Goal: Information Seeking & Learning: Learn about a topic

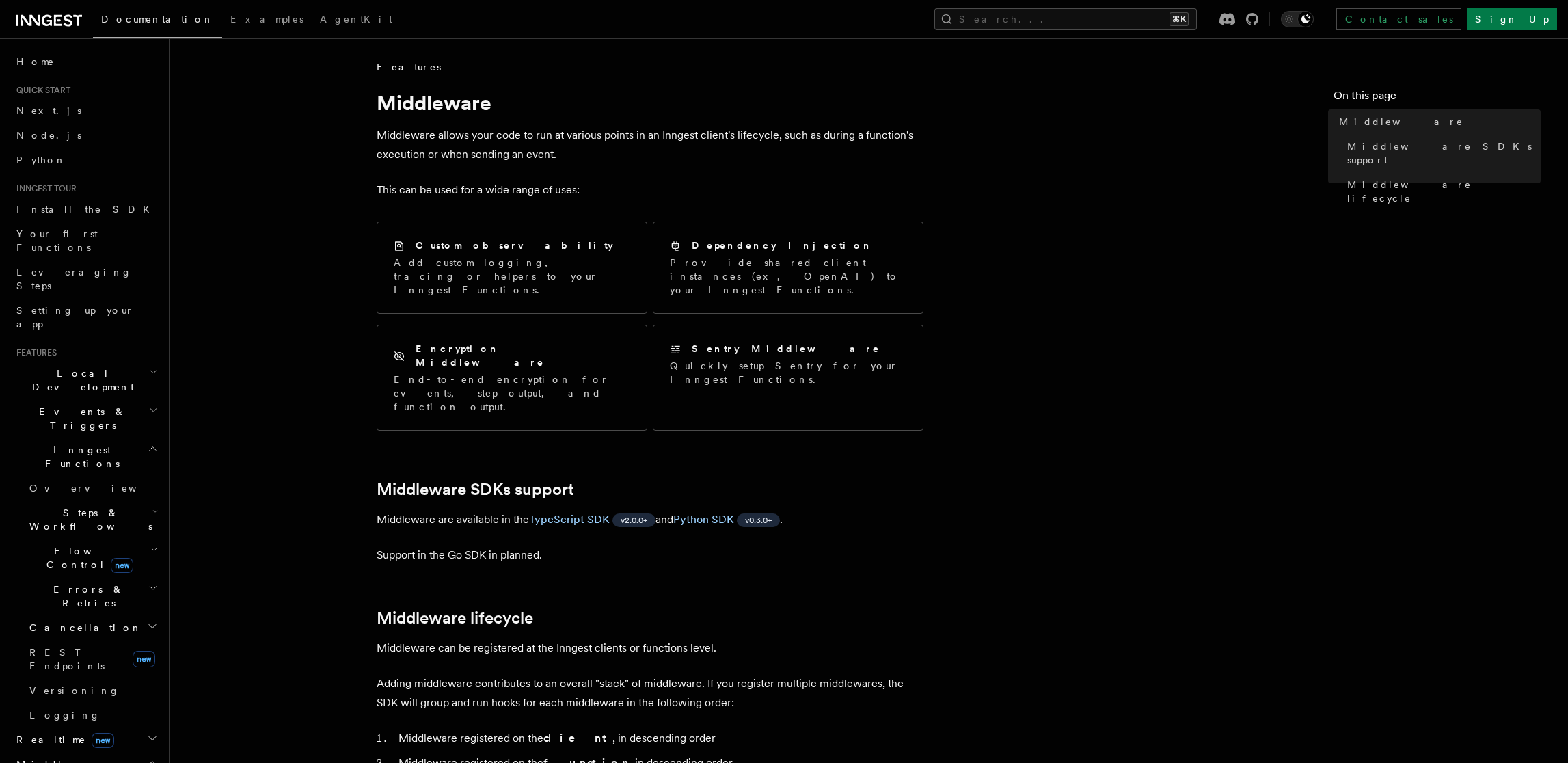
click at [133, 752] on h2 "Middleware" at bounding box center [85, 765] width 150 height 25
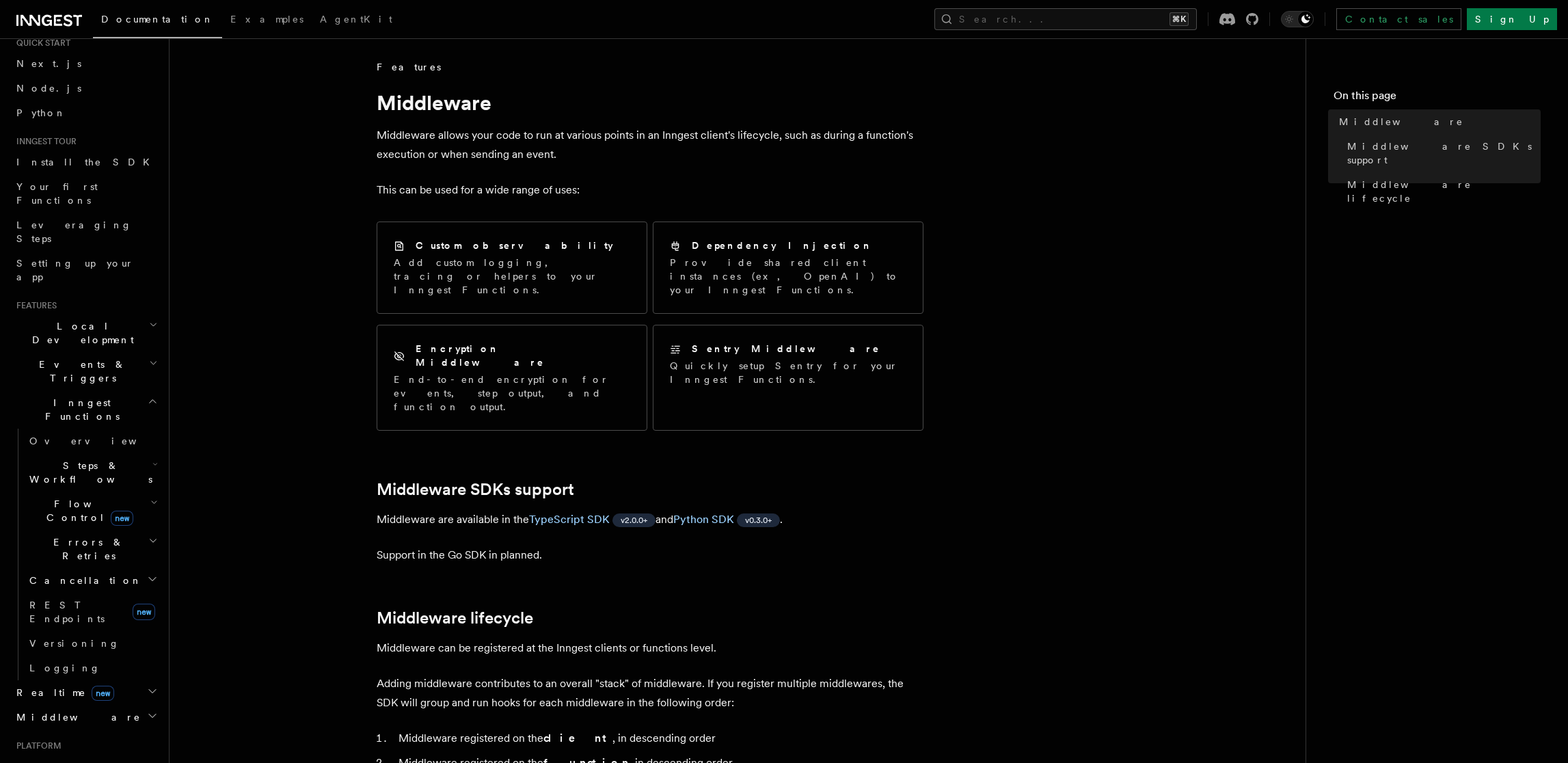
scroll to position [102, 0]
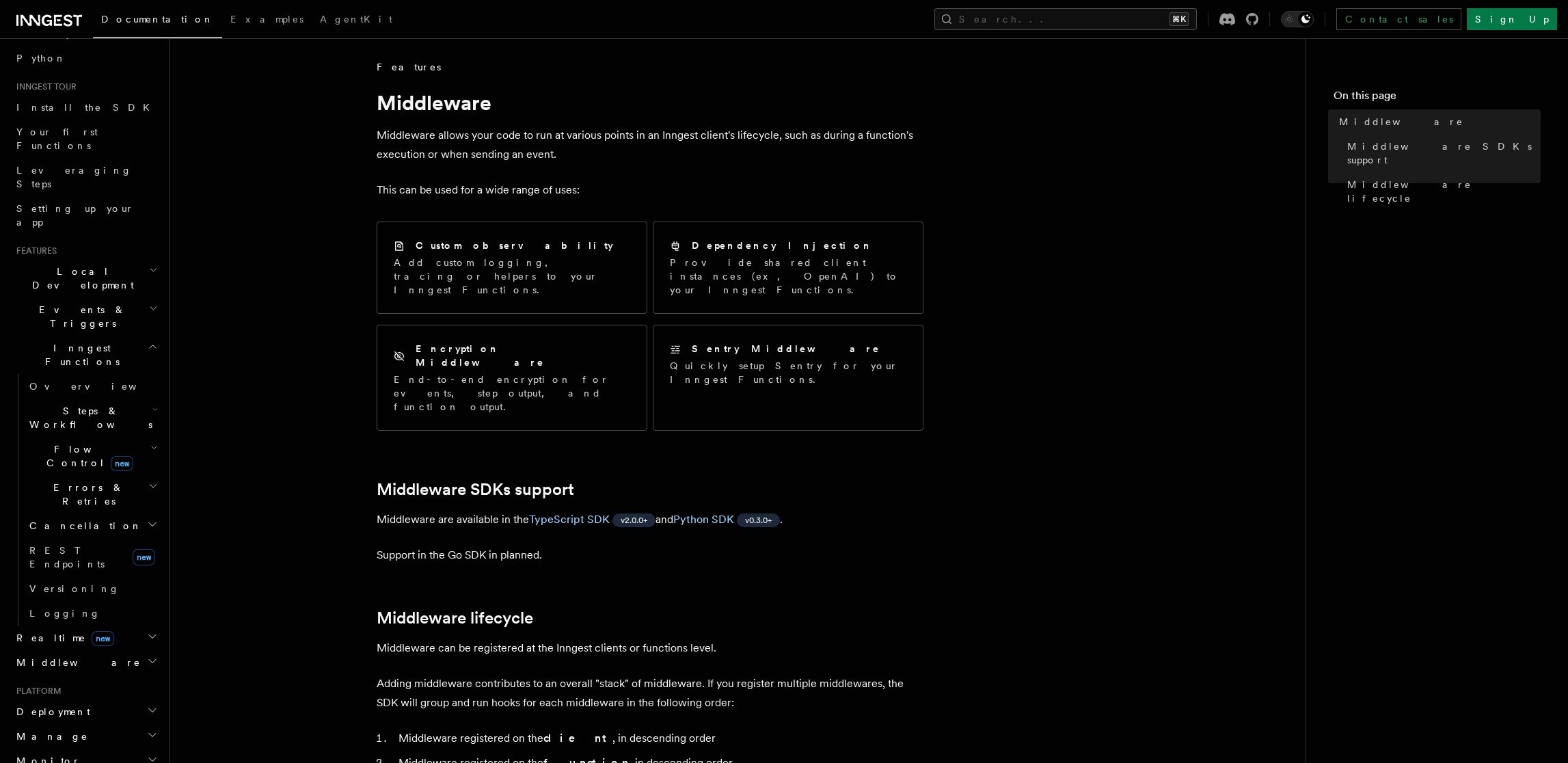
click at [106, 651] on h2 "Middleware" at bounding box center [85, 663] width 150 height 25
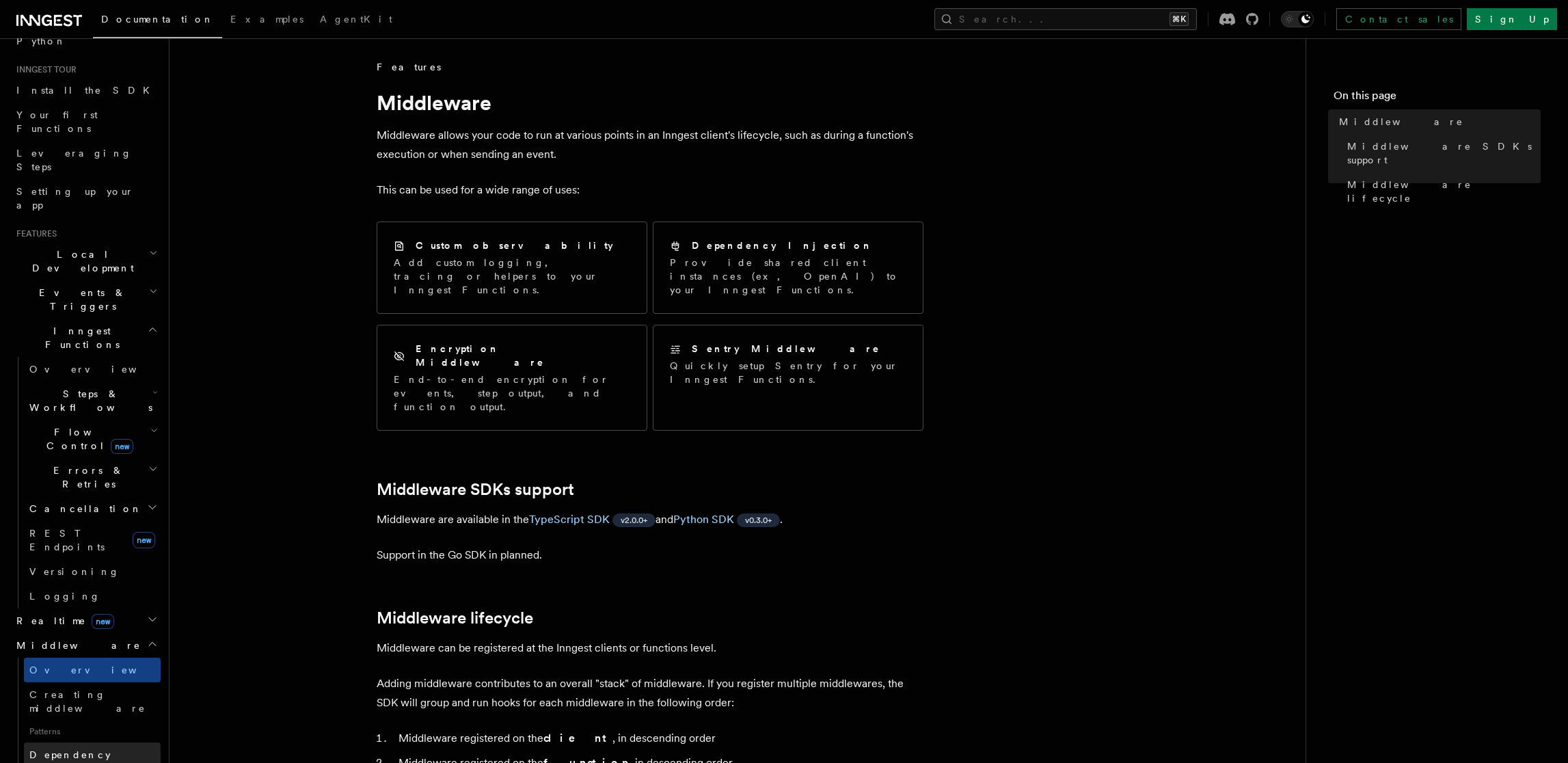
scroll to position [158, 0]
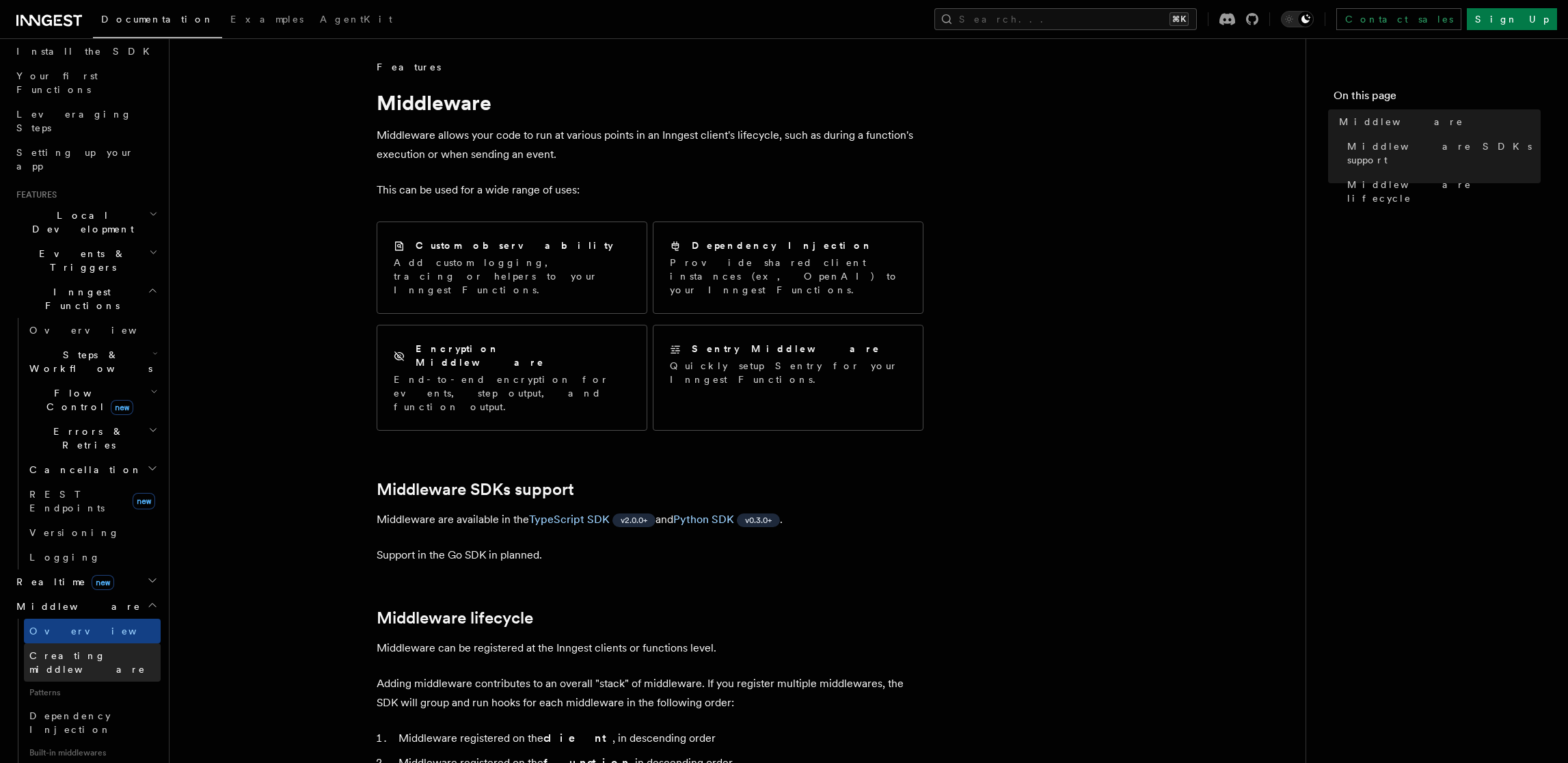
click at [104, 651] on span "Creating middleware" at bounding box center [87, 663] width 116 height 25
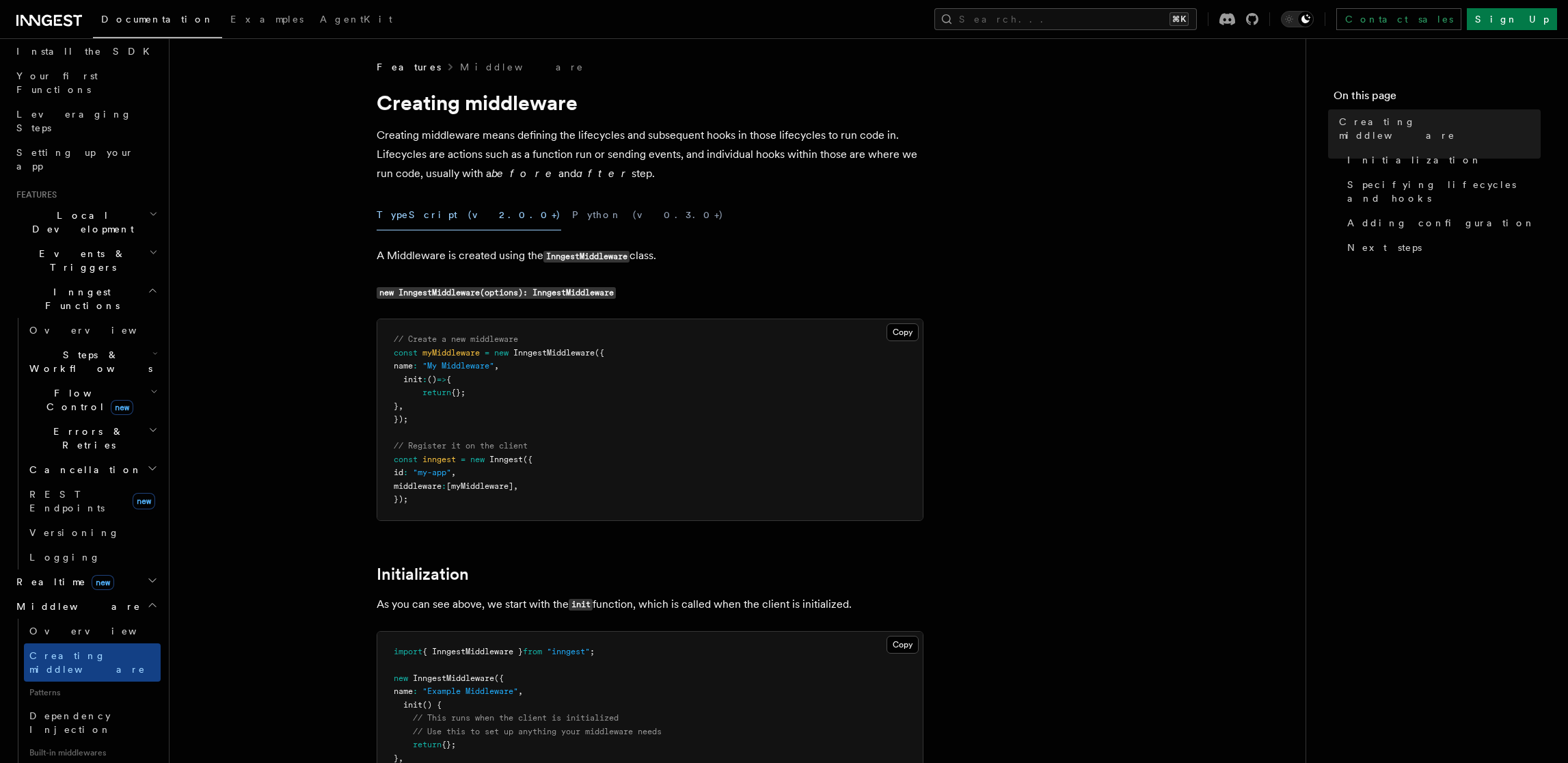
scroll to position [376, 0]
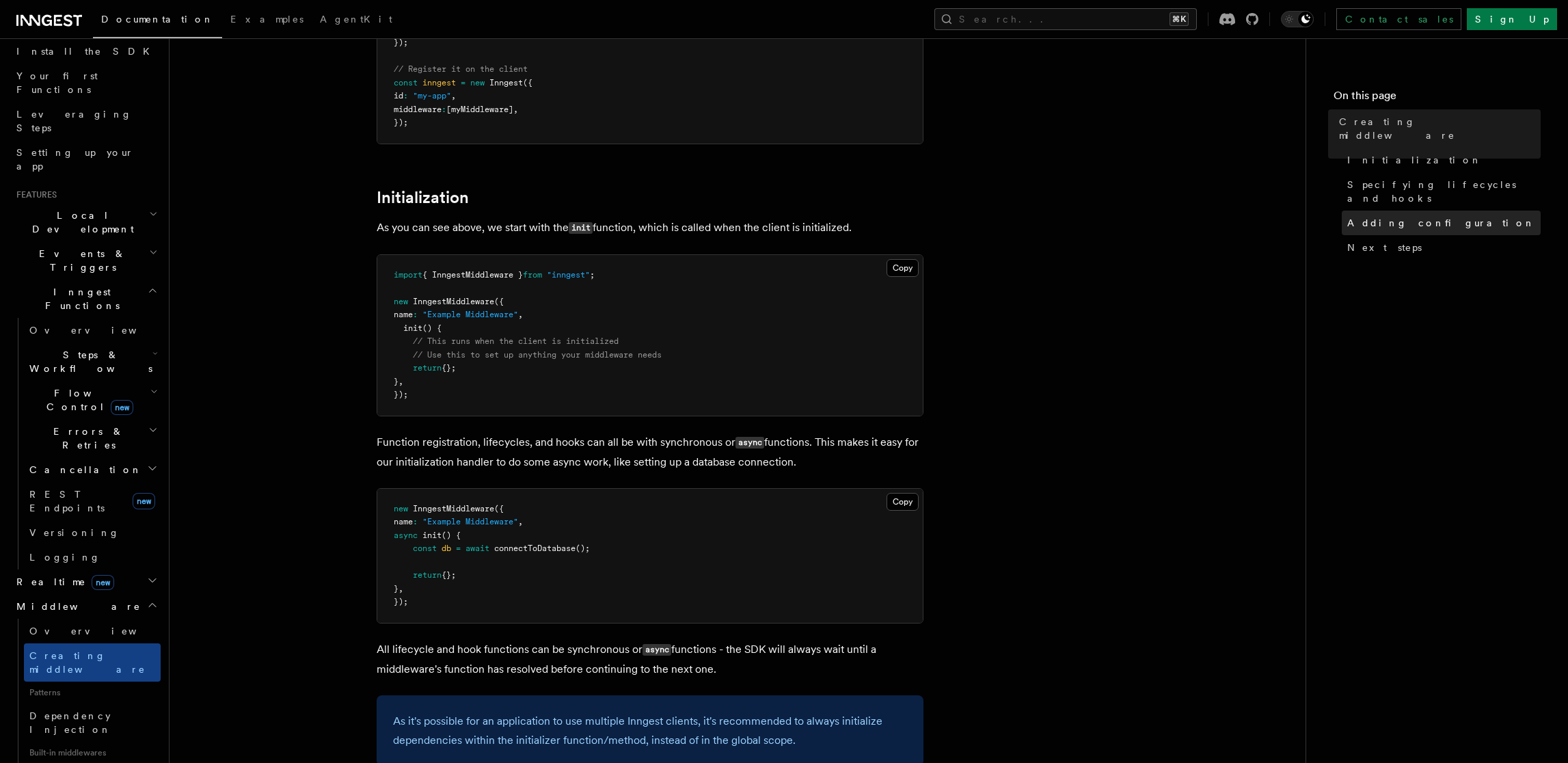
click at [1432, 216] on span "Adding configuration" at bounding box center [1442, 223] width 188 height 14
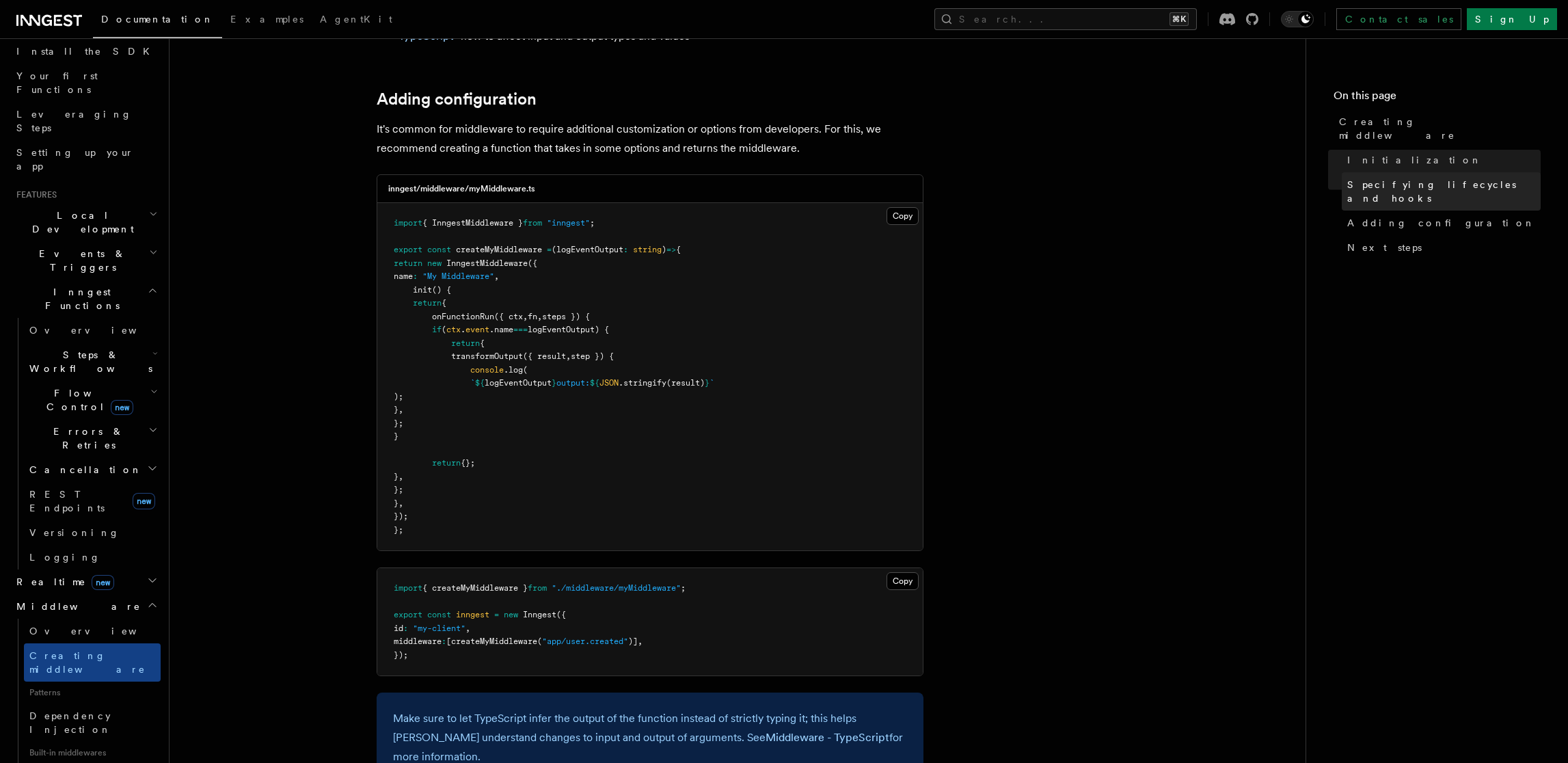
click at [1428, 178] on span "Specifying lifecycles and hooks" at bounding box center [1444, 192] width 193 height 28
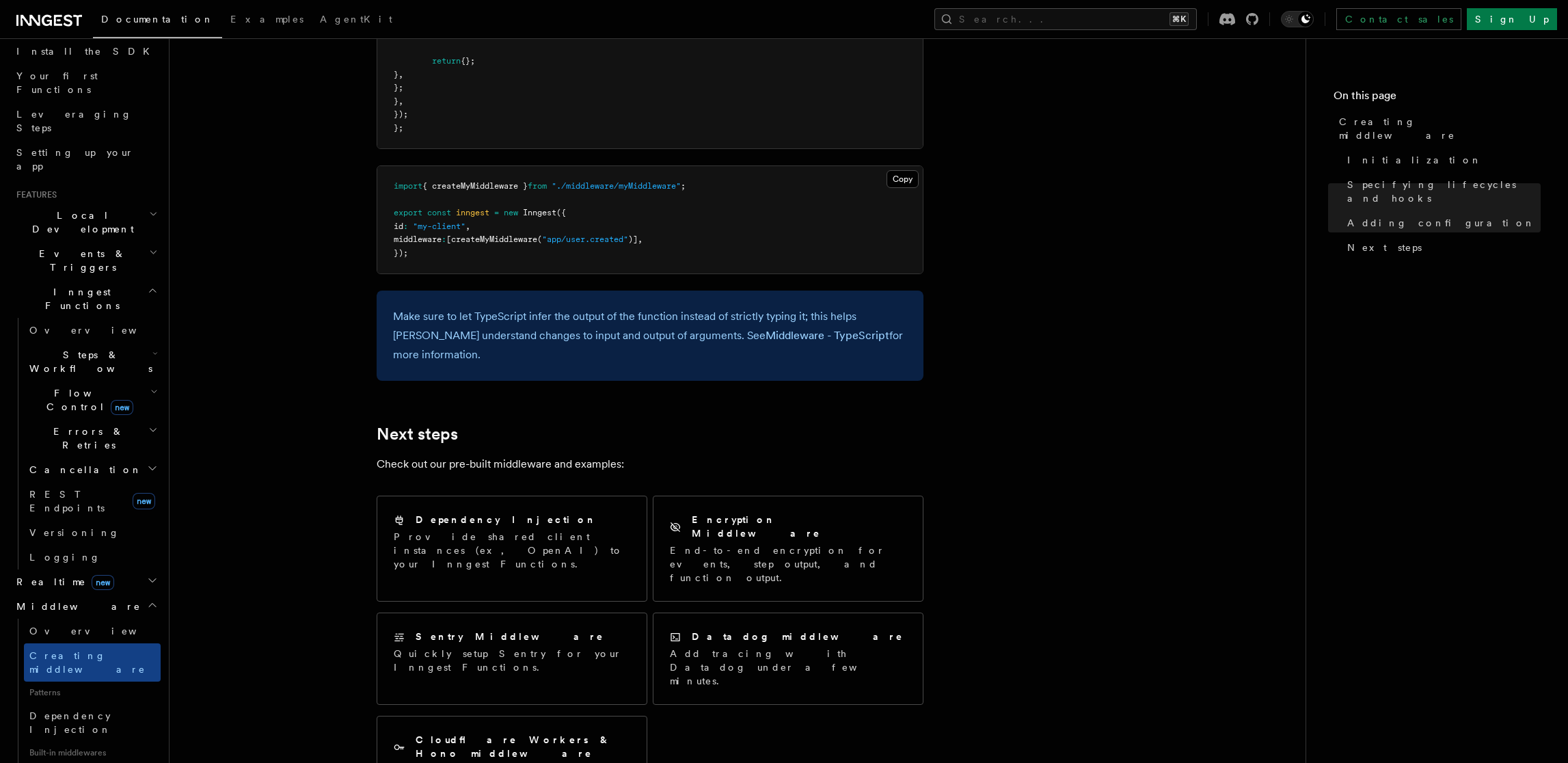
scroll to position [2625, 0]
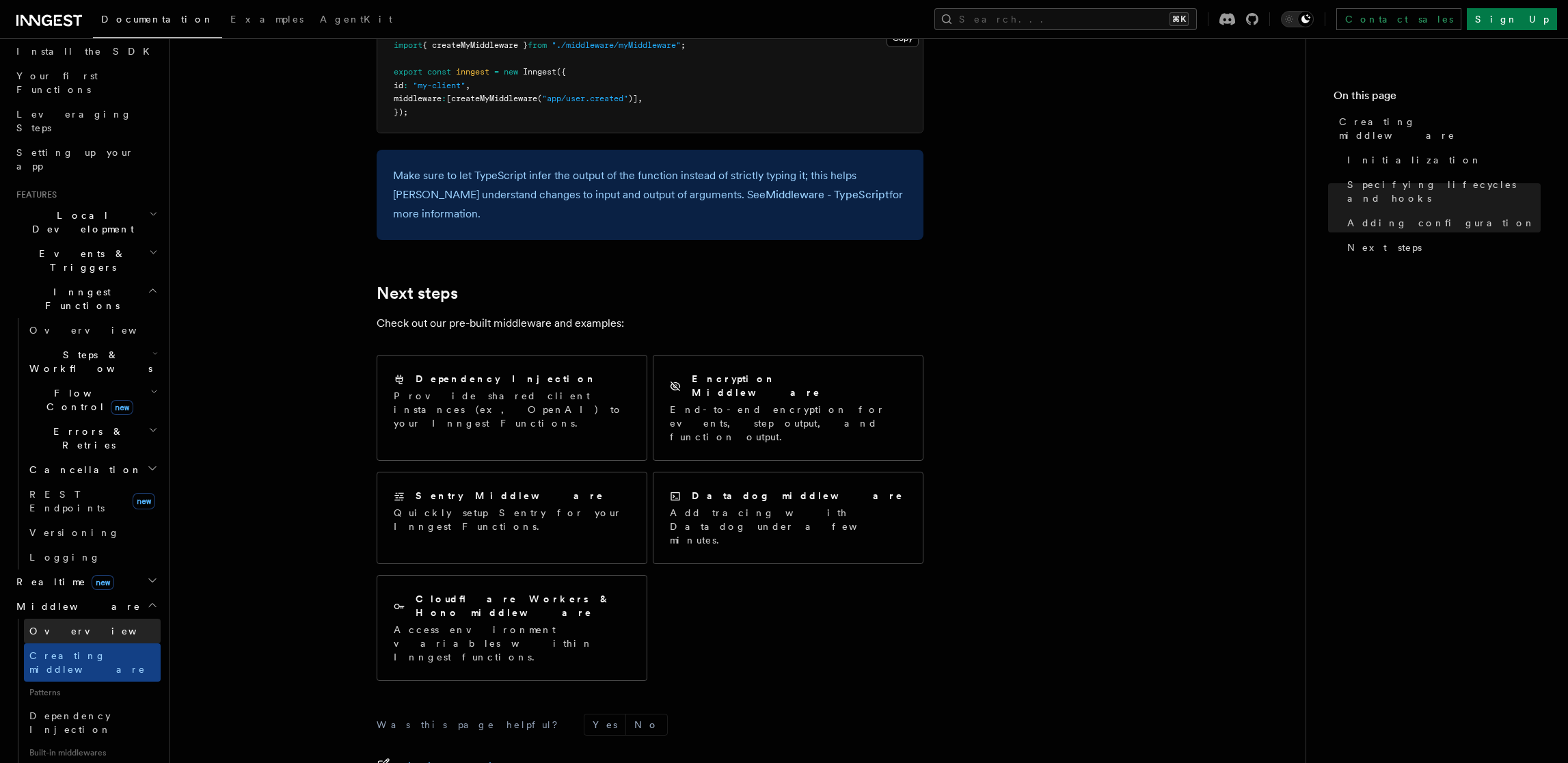
click at [57, 626] on span "Overview" at bounding box center [99, 631] width 141 height 11
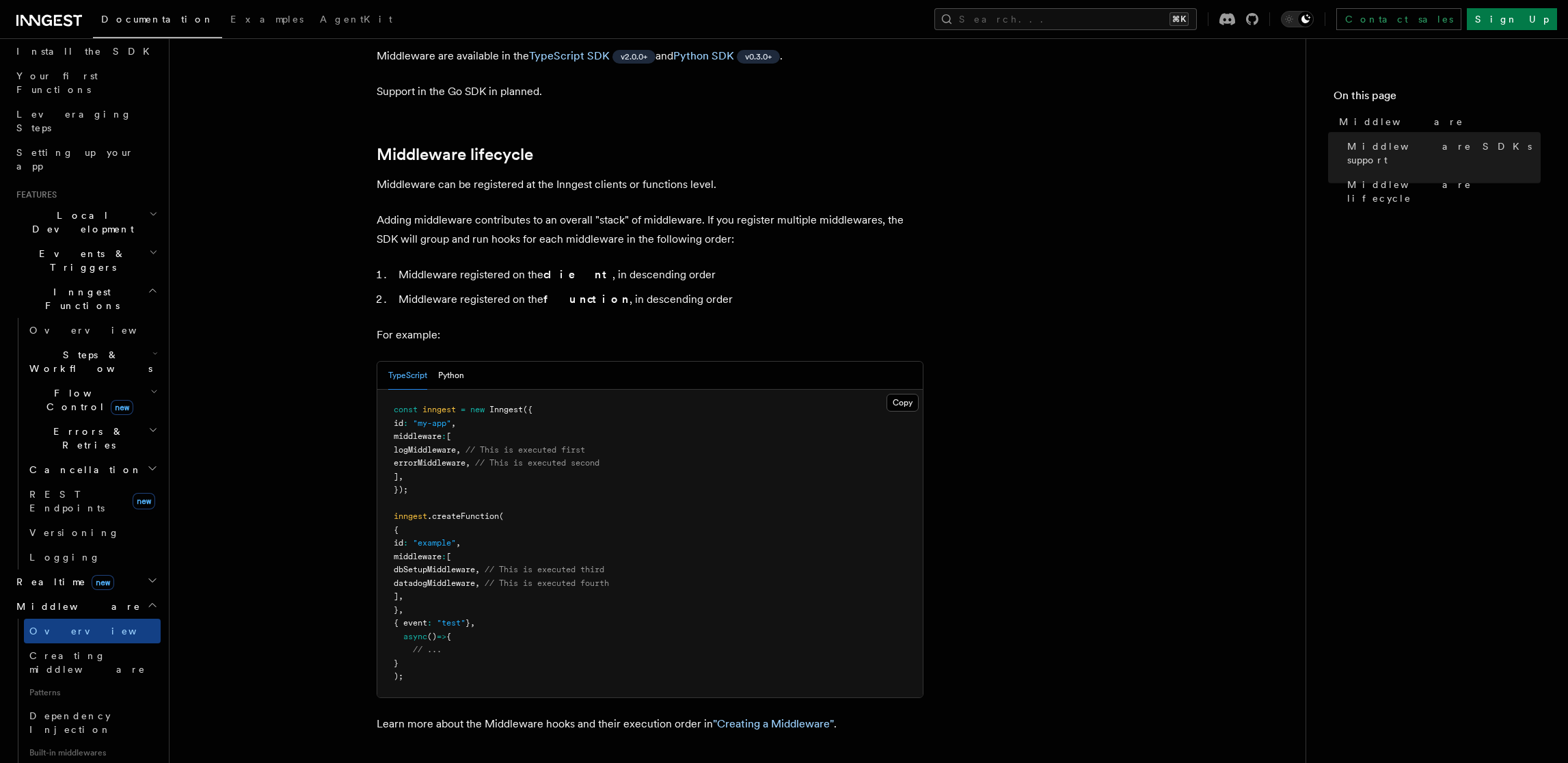
scroll to position [658, 0]
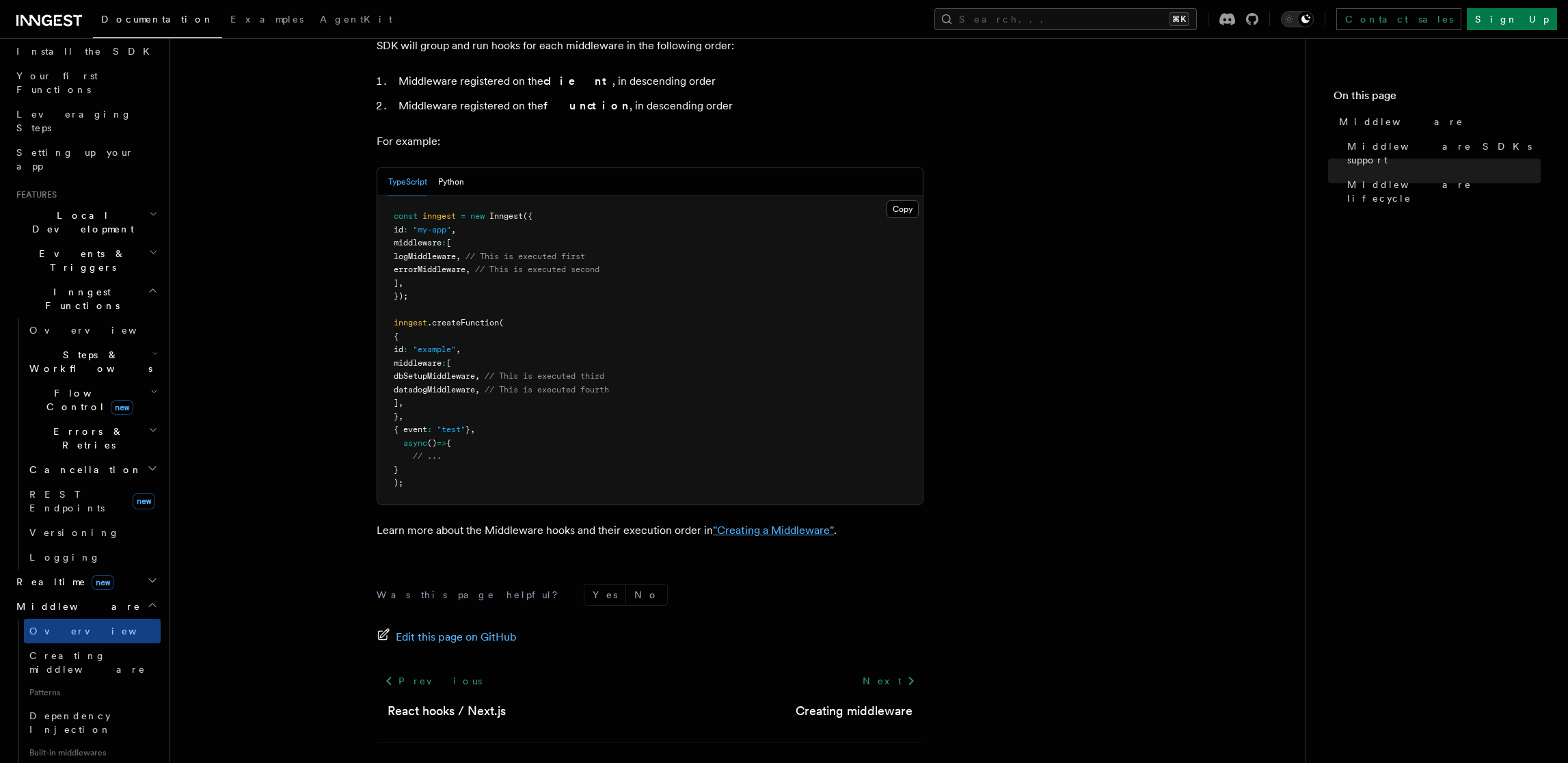
click at [779, 524] on link ""Creating a Middleware"" at bounding box center [773, 530] width 121 height 13
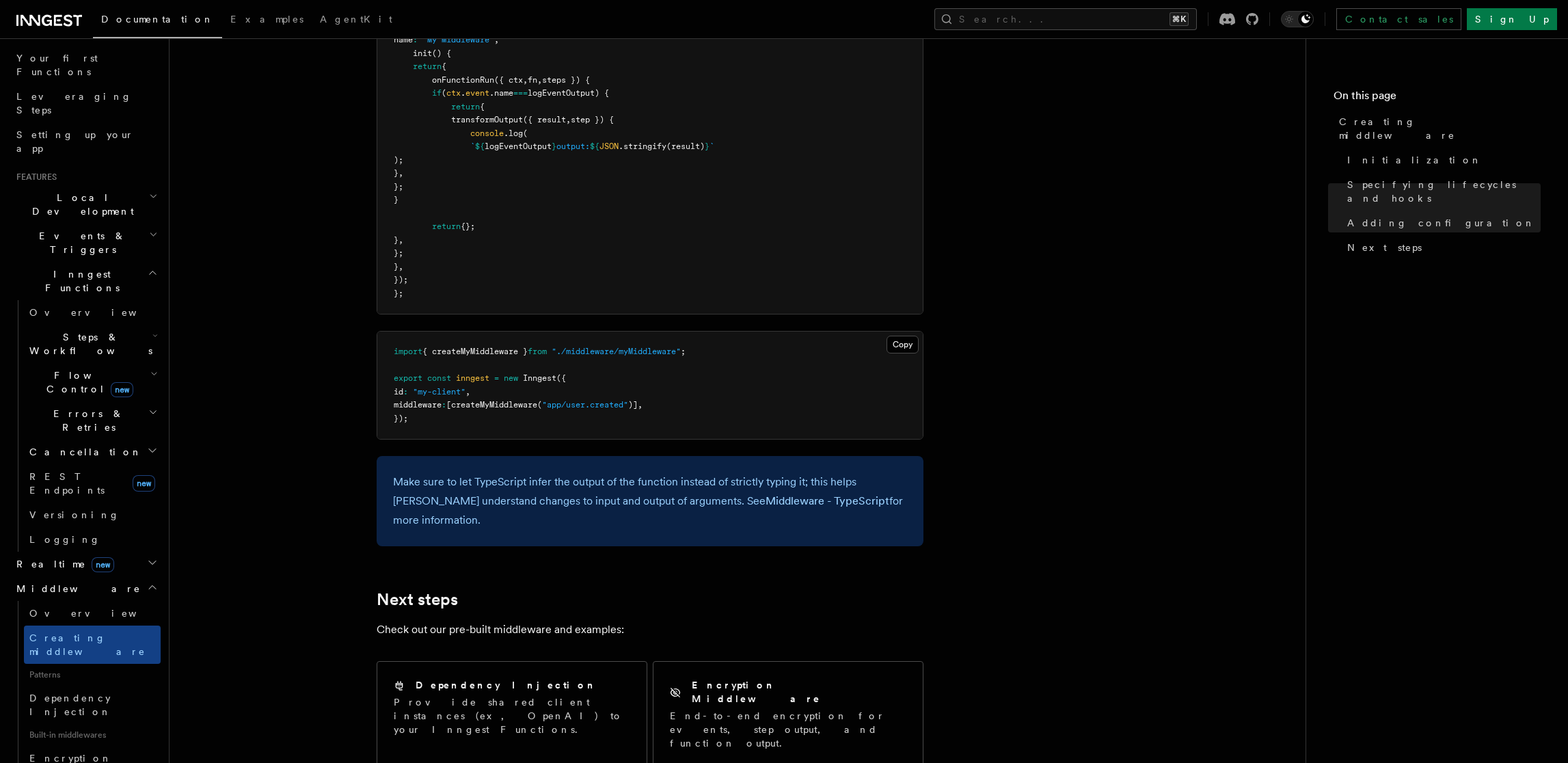
scroll to position [2629, 0]
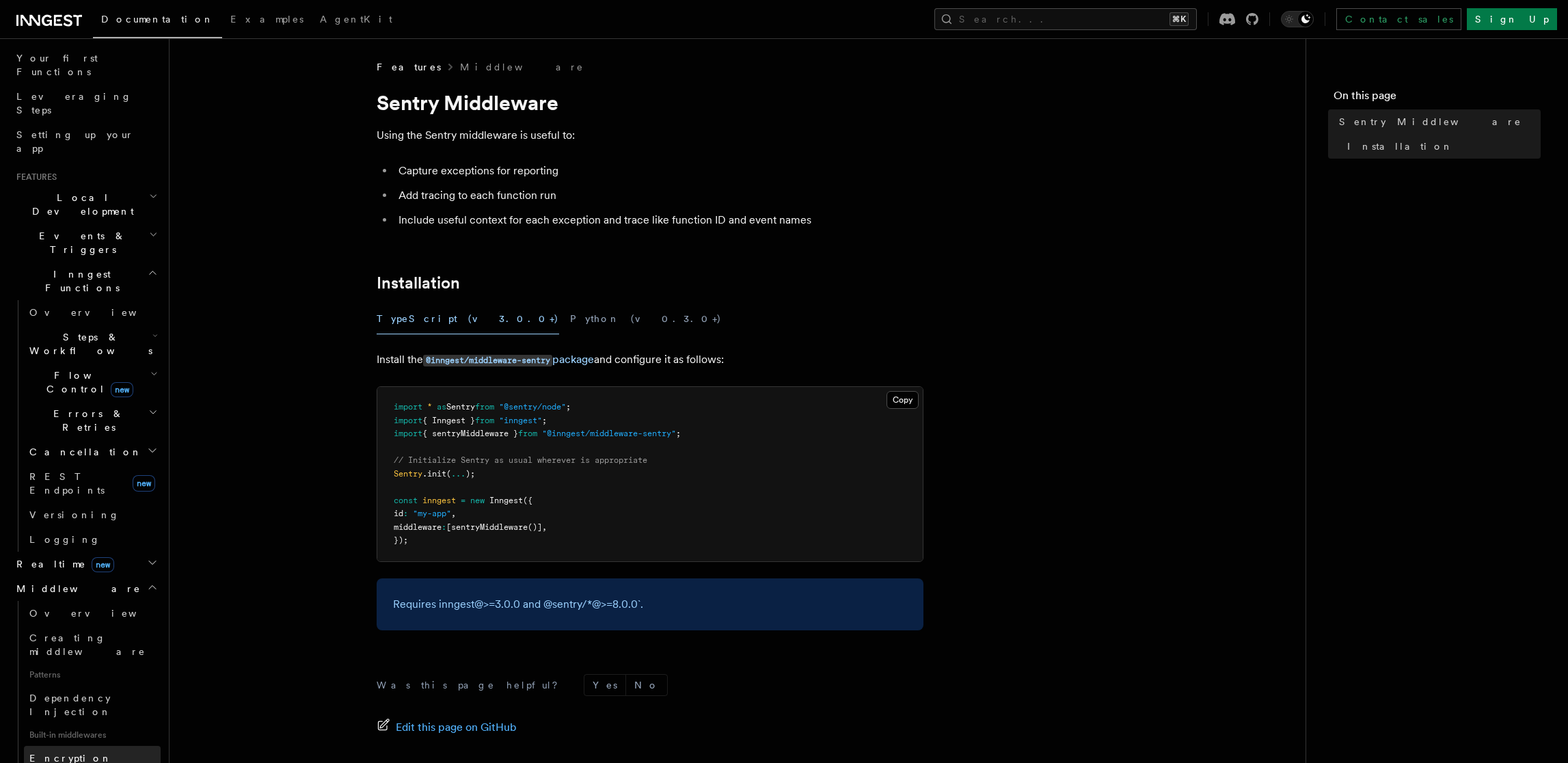
click at [85, 753] on span "Encryption Middleware" at bounding box center [92, 765] width 125 height 25
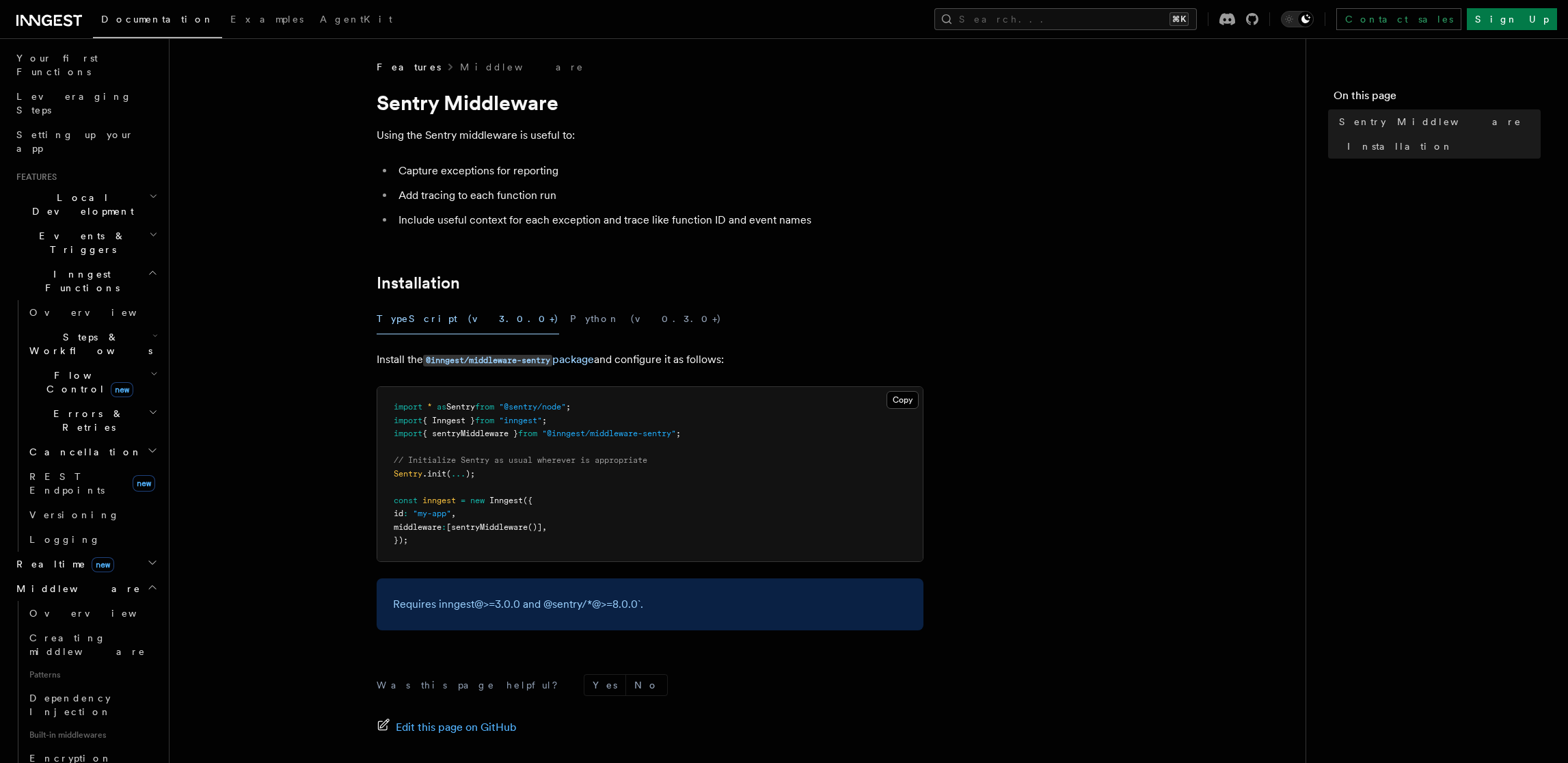
click at [41, 582] on span "Middleware" at bounding box center [75, 589] width 130 height 14
click at [50, 608] on span "Overview" at bounding box center [99, 614] width 141 height 11
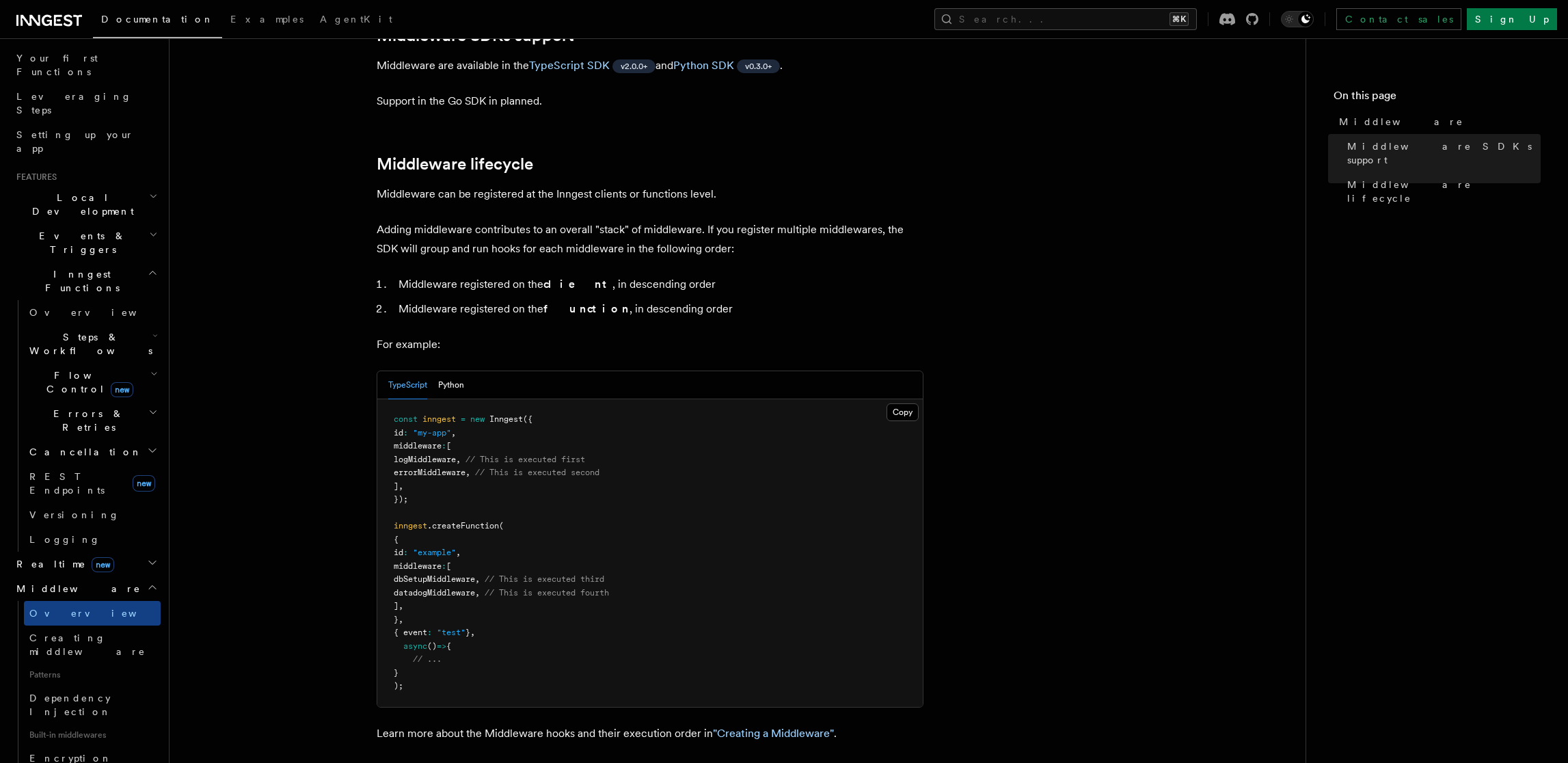
scroll to position [658, 0]
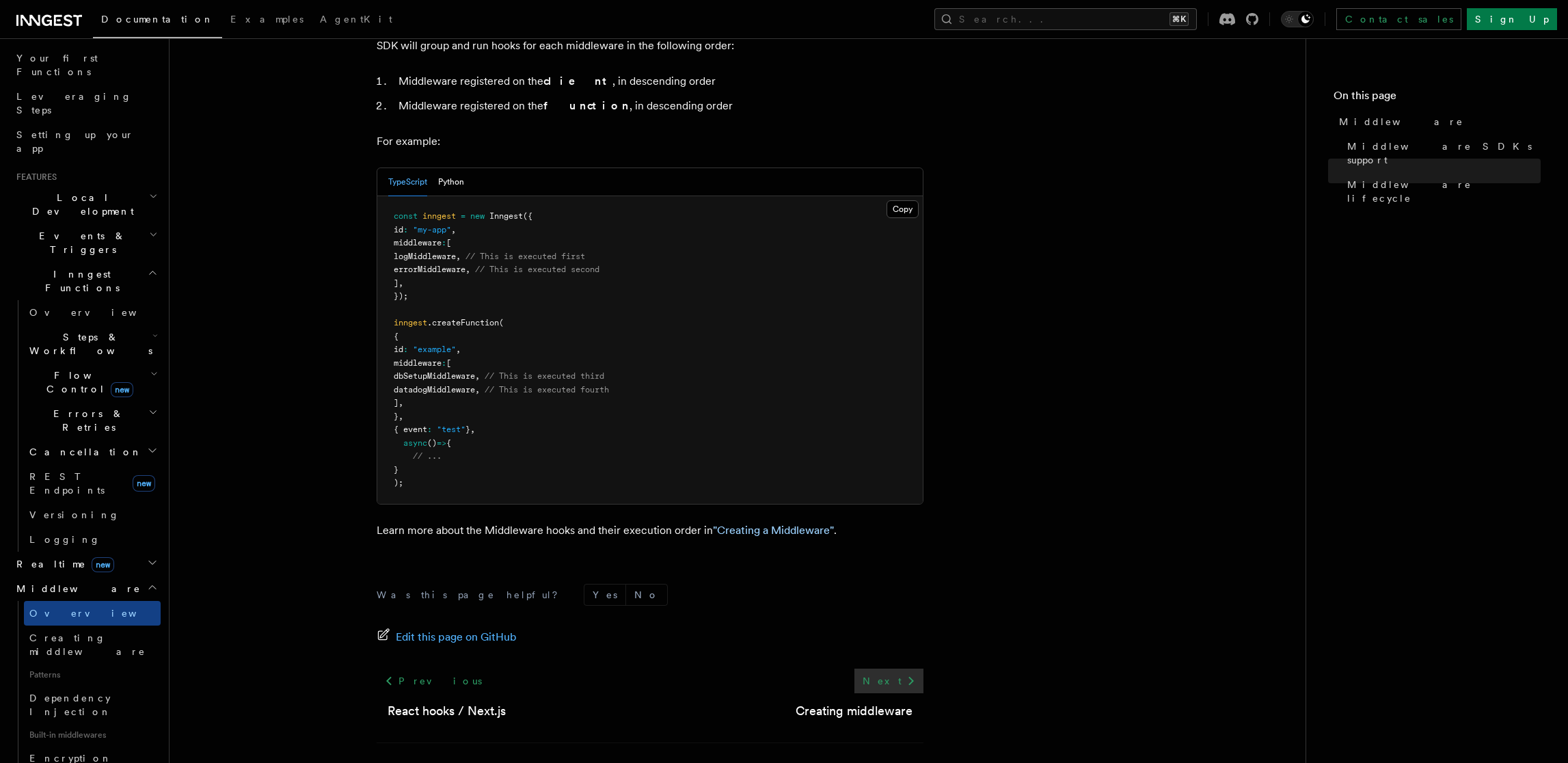
click at [894, 669] on link "Next" at bounding box center [889, 681] width 69 height 25
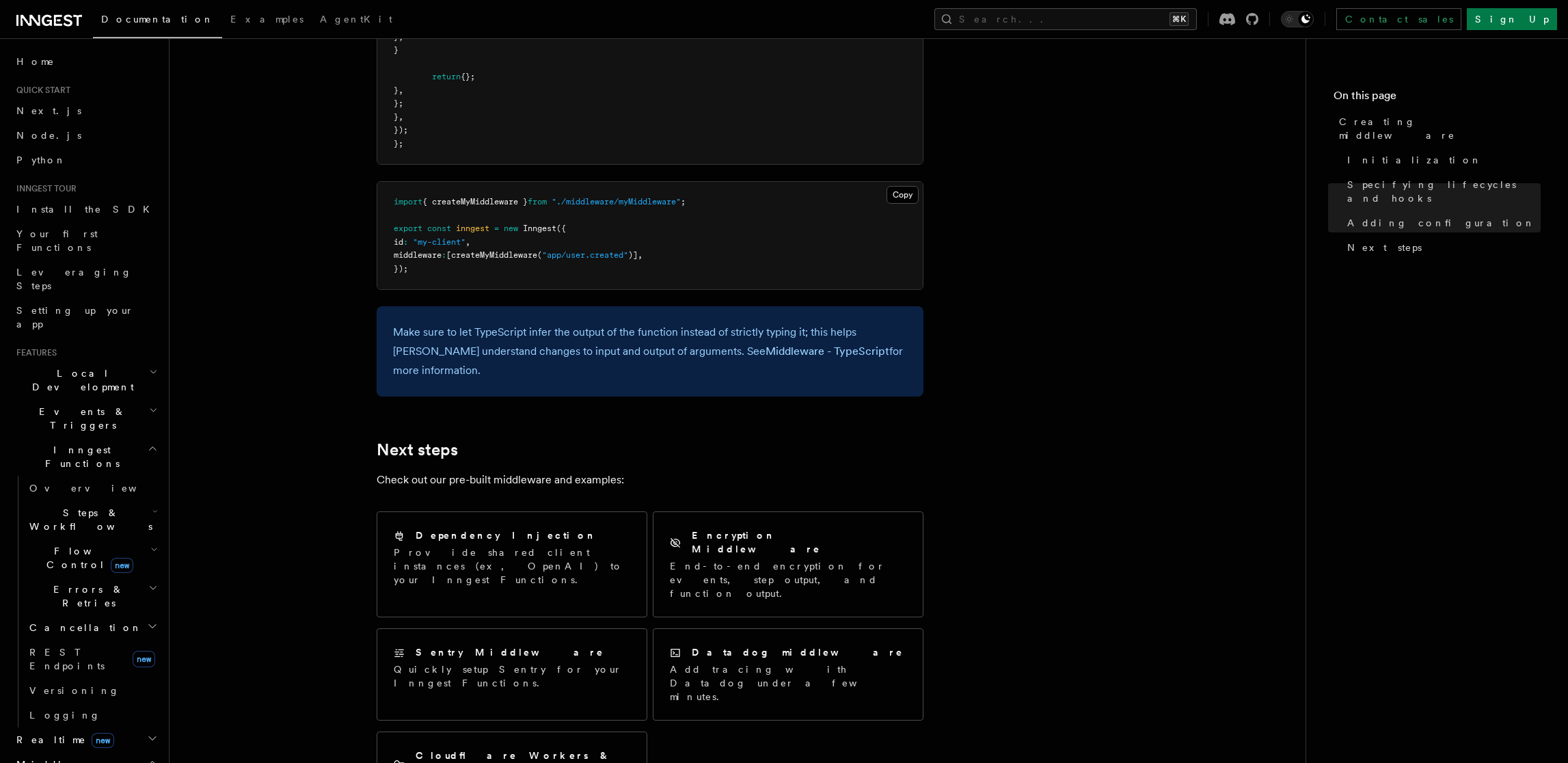
scroll to position [2688, 0]
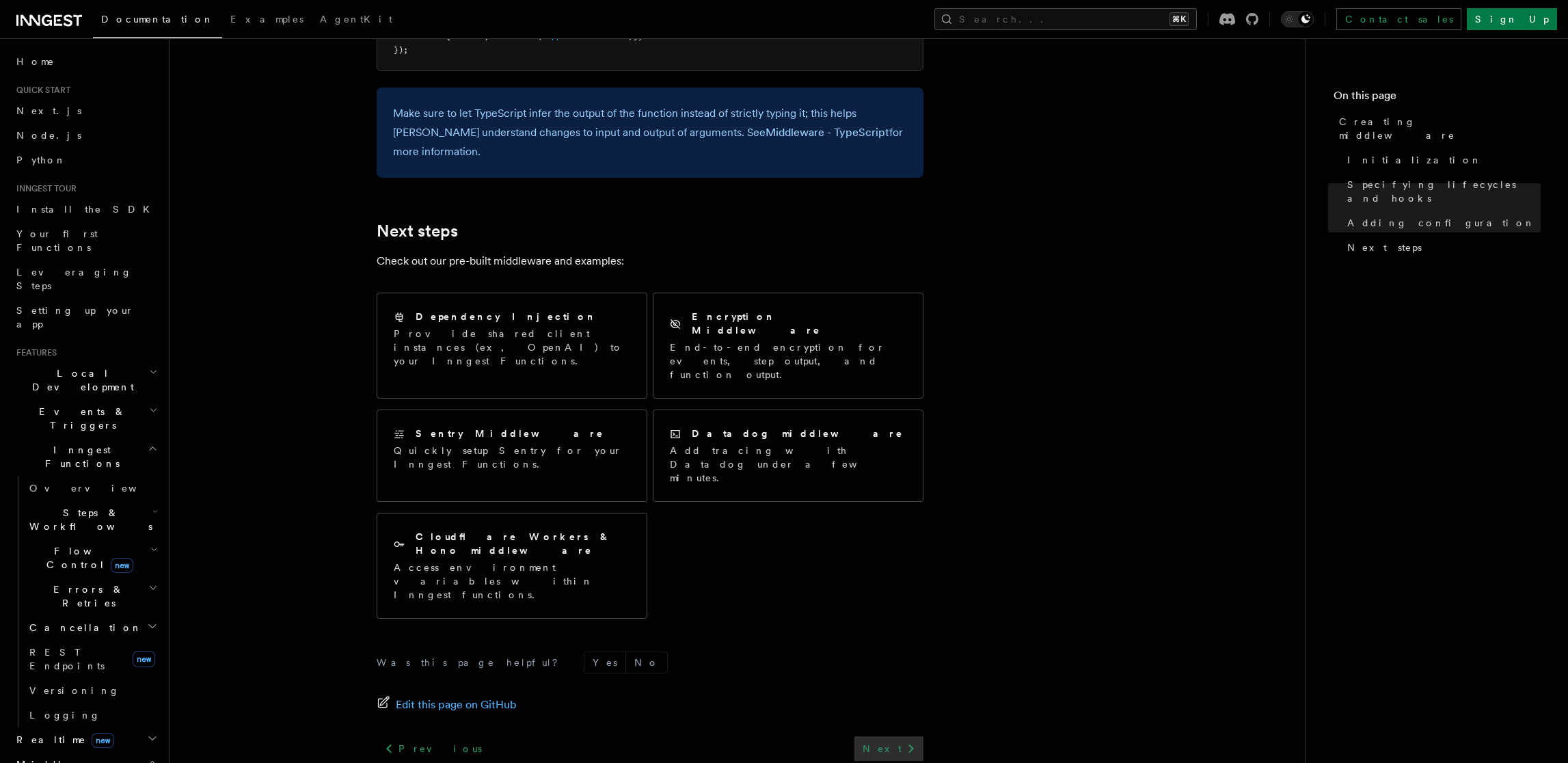
click at [908, 741] on icon at bounding box center [911, 748] width 16 height 16
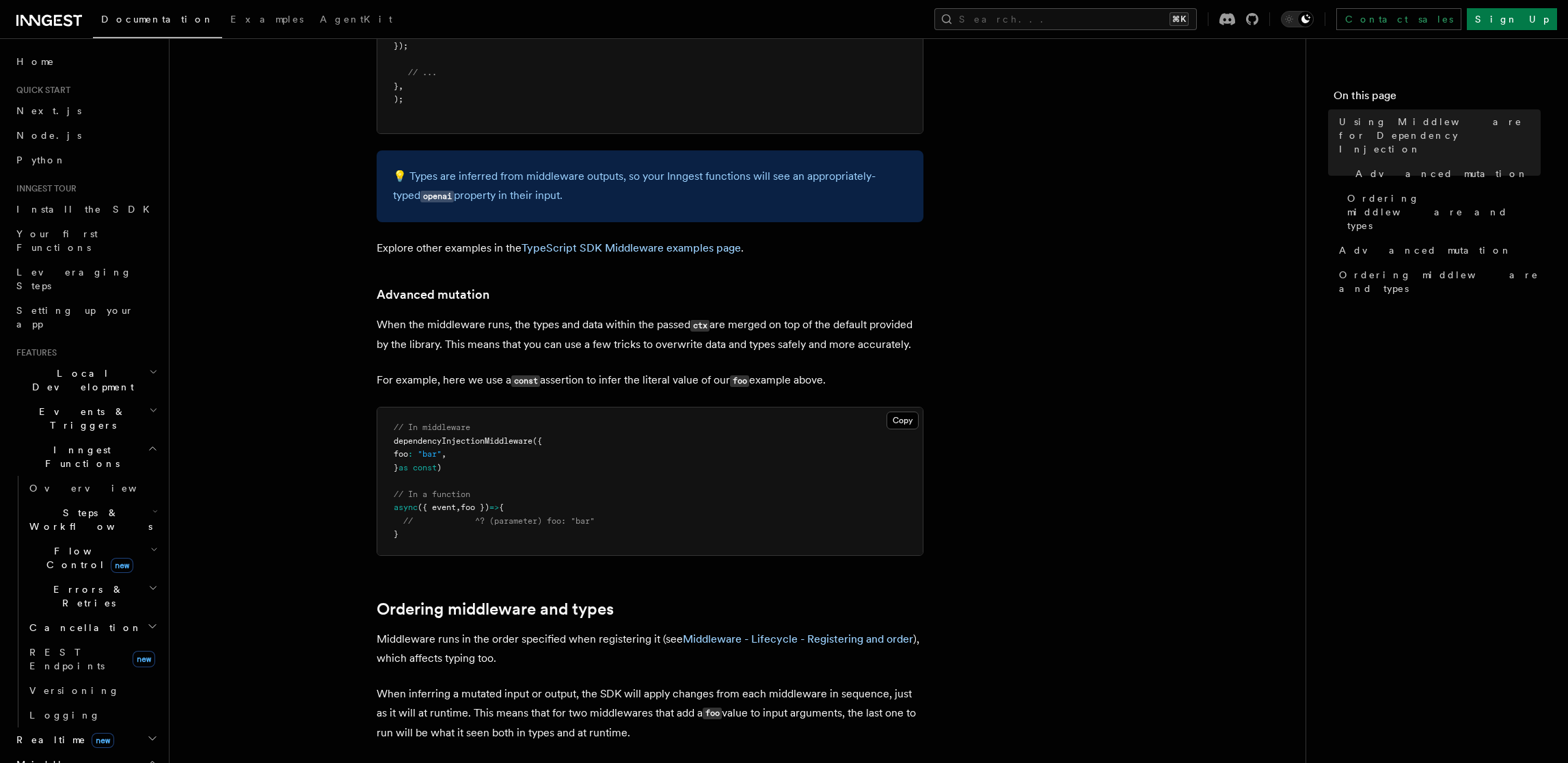
scroll to position [888, 0]
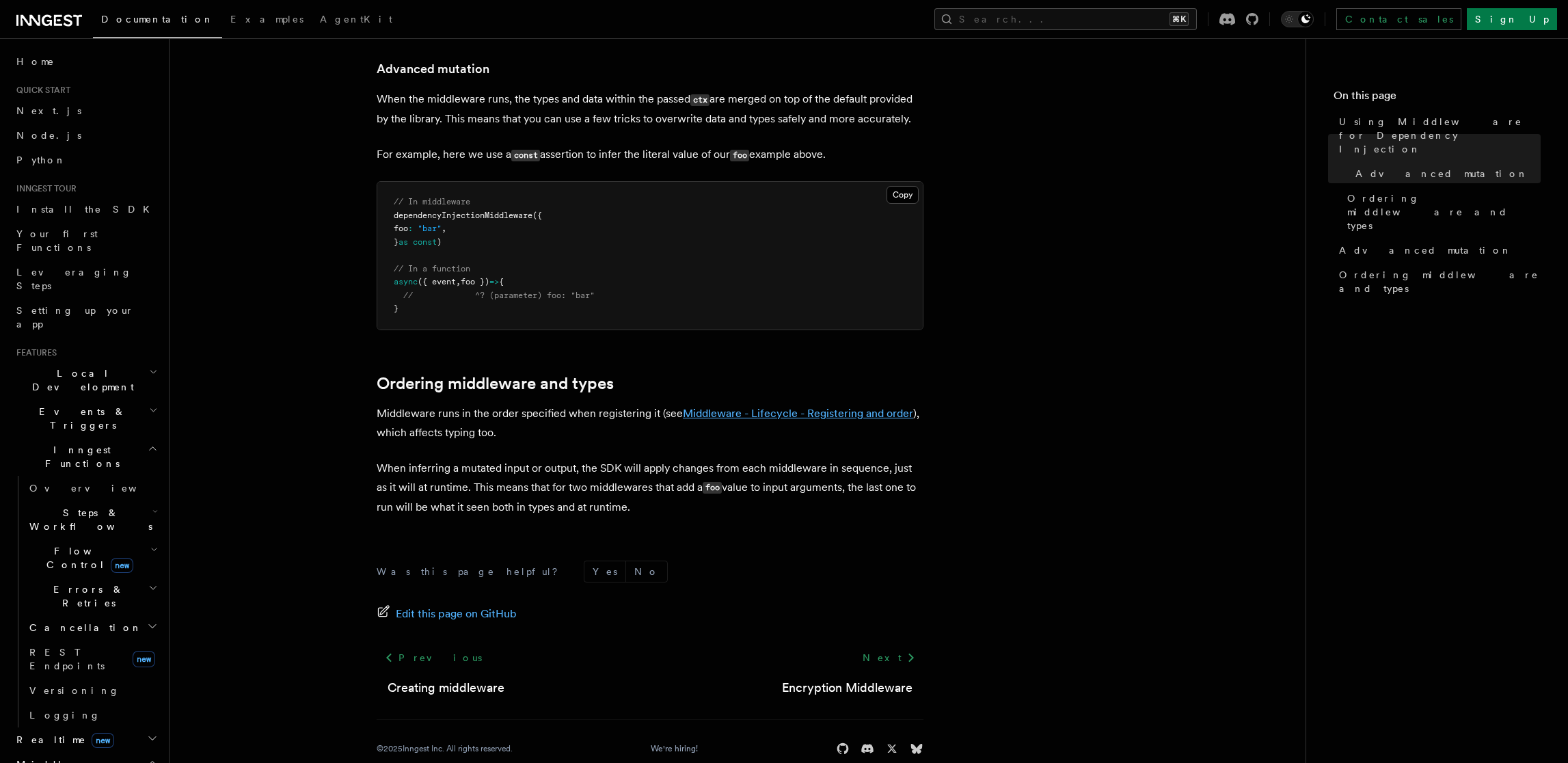
click at [839, 407] on link "Middleware - Lifecycle - Registering and order" at bounding box center [797, 413] width 230 height 13
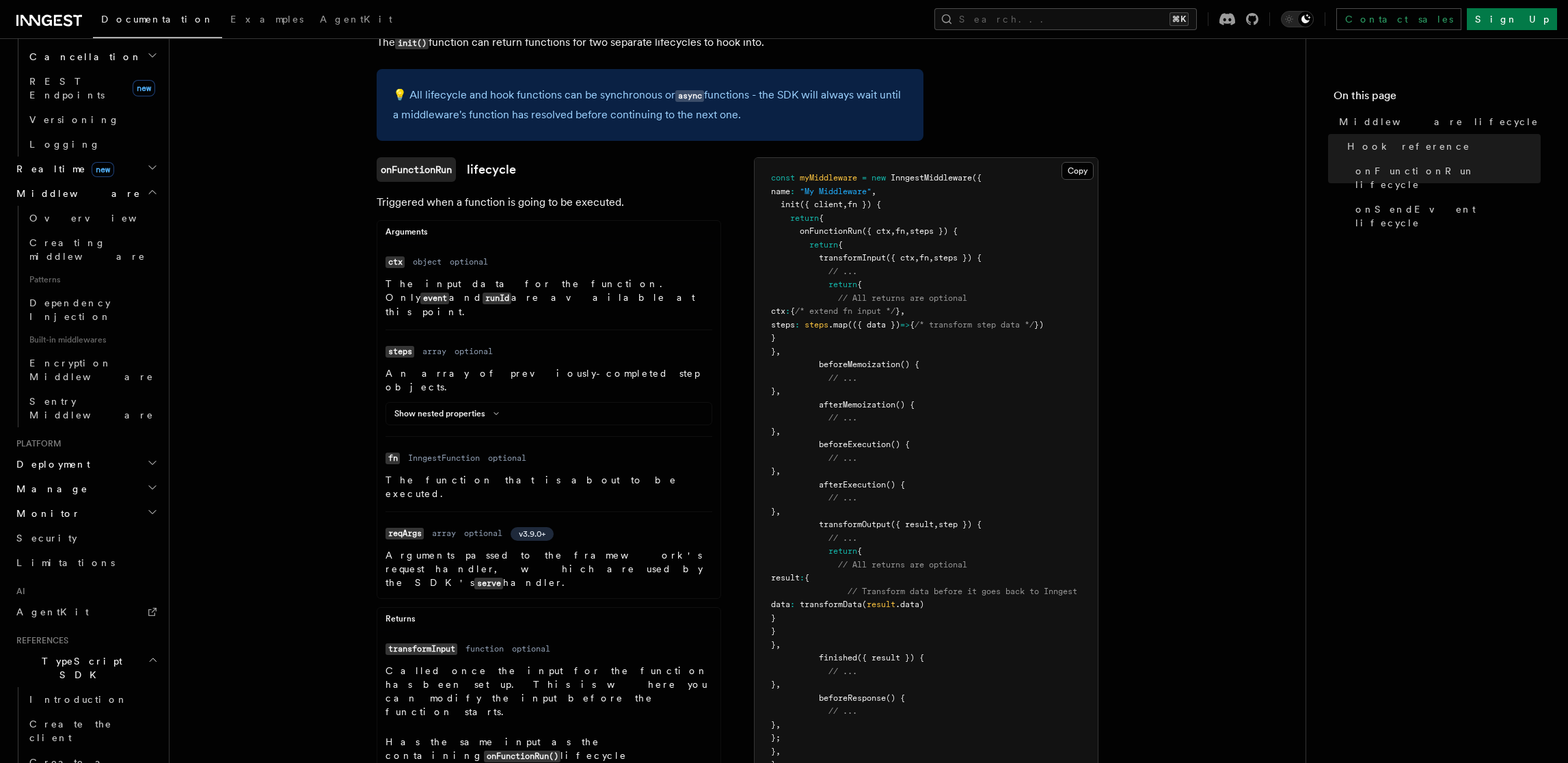
scroll to position [641, 0]
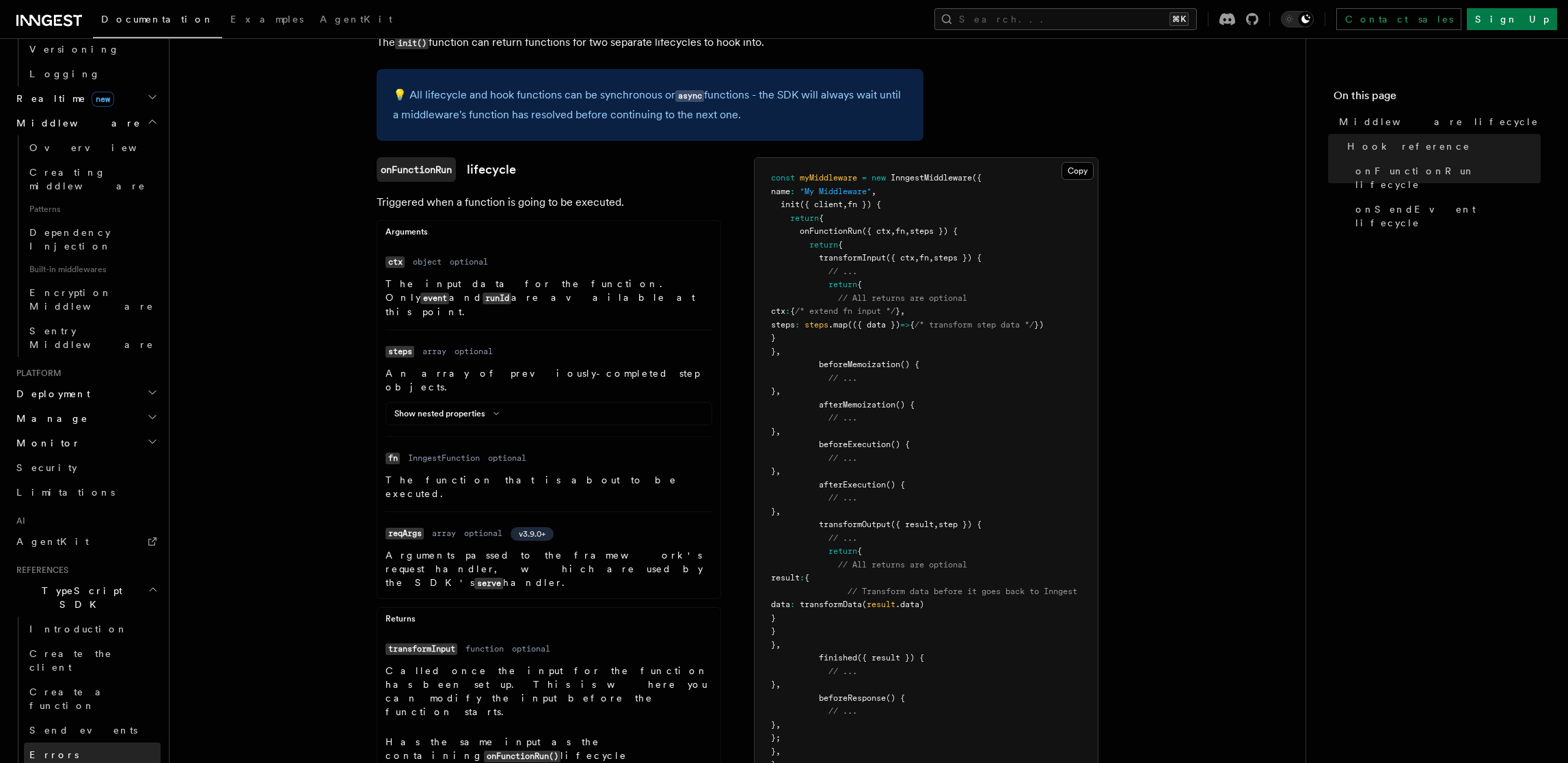
click at [95, 743] on link "Errors" at bounding box center [92, 755] width 137 height 25
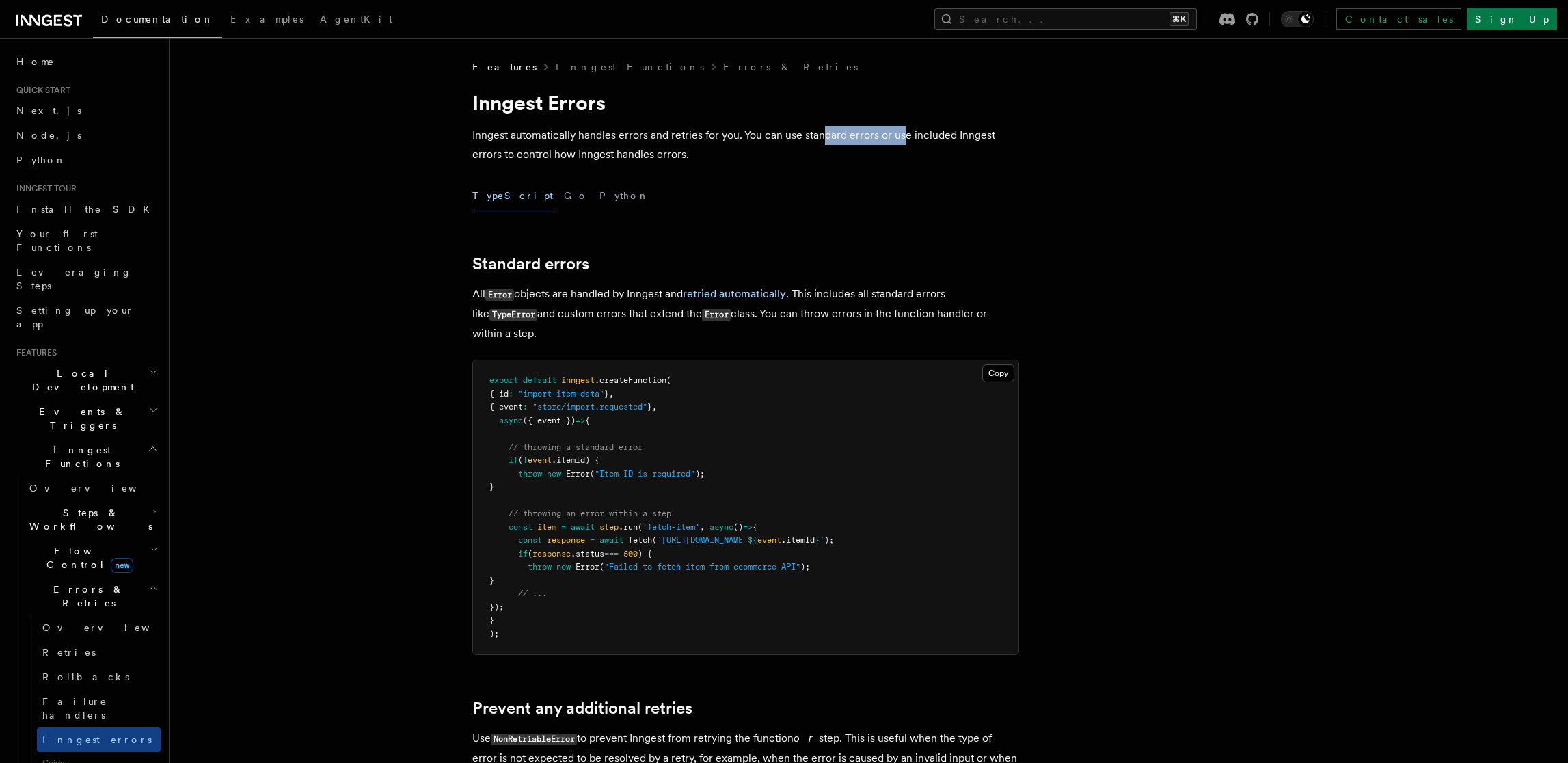
drag, startPoint x: 824, startPoint y: 136, endPoint x: 903, endPoint y: 129, distance: 79.3
click at [903, 129] on p "Inngest automatically handles errors and retries for you. You can use standard …" at bounding box center [746, 145] width 547 height 38
click at [904, 128] on p "Inngest automatically handles errors and retries for you. You can use standard …" at bounding box center [746, 145] width 547 height 38
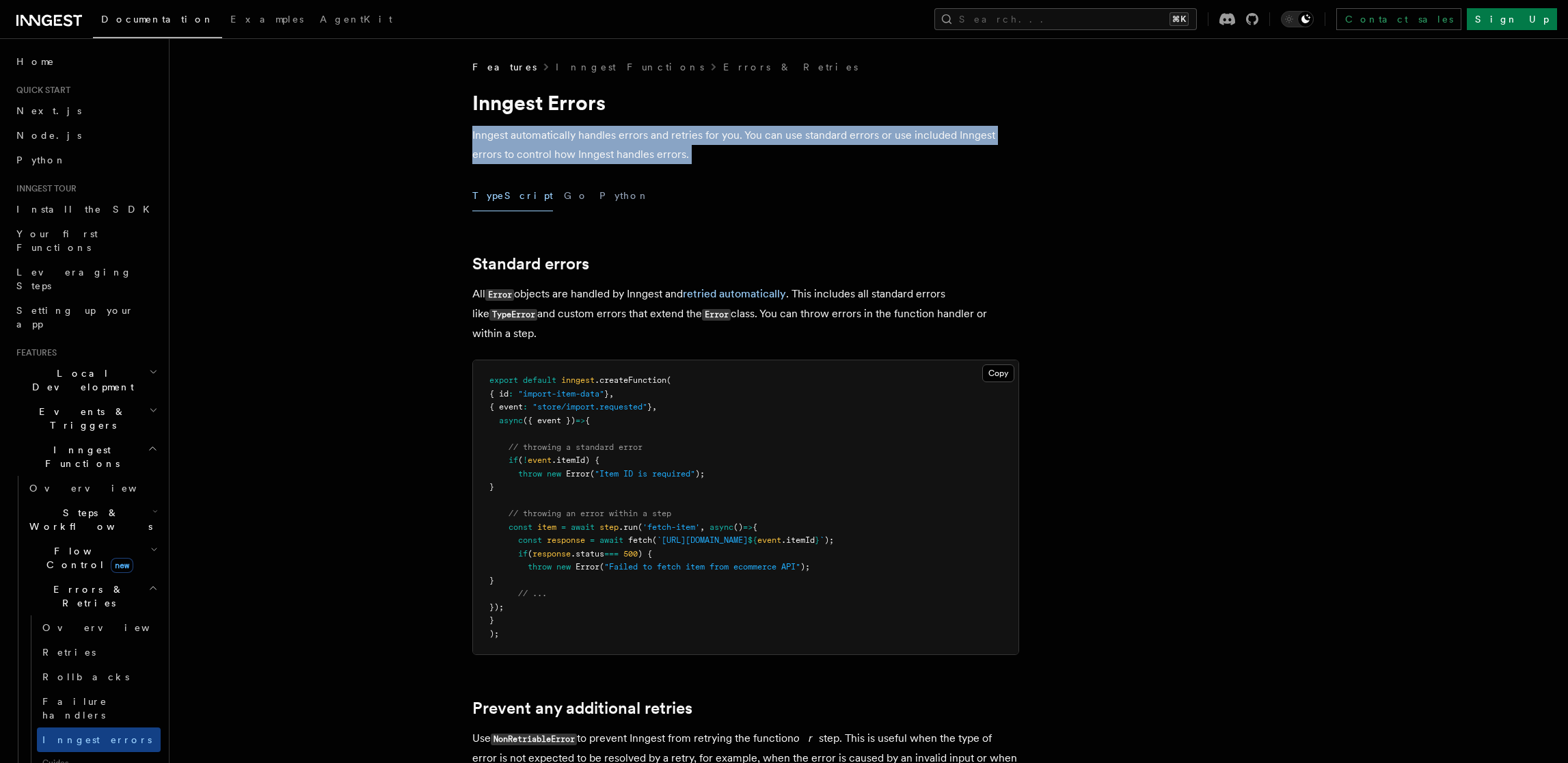
click at [904, 128] on p "Inngest automatically handles errors and retries for you. You can use standard …" at bounding box center [746, 145] width 547 height 38
click at [850, 132] on p "Inngest automatically handles errors and retries for you. You can use standard …" at bounding box center [746, 145] width 547 height 38
click at [814, 137] on p "Inngest automatically handles errors and retries for you. You can use standard …" at bounding box center [746, 145] width 547 height 38
drag, startPoint x: 809, startPoint y: 136, endPoint x: 627, endPoint y: 162, distance: 183.8
click at [629, 162] on p "Inngest automatically handles errors and retries for you. You can use standard …" at bounding box center [746, 145] width 547 height 38
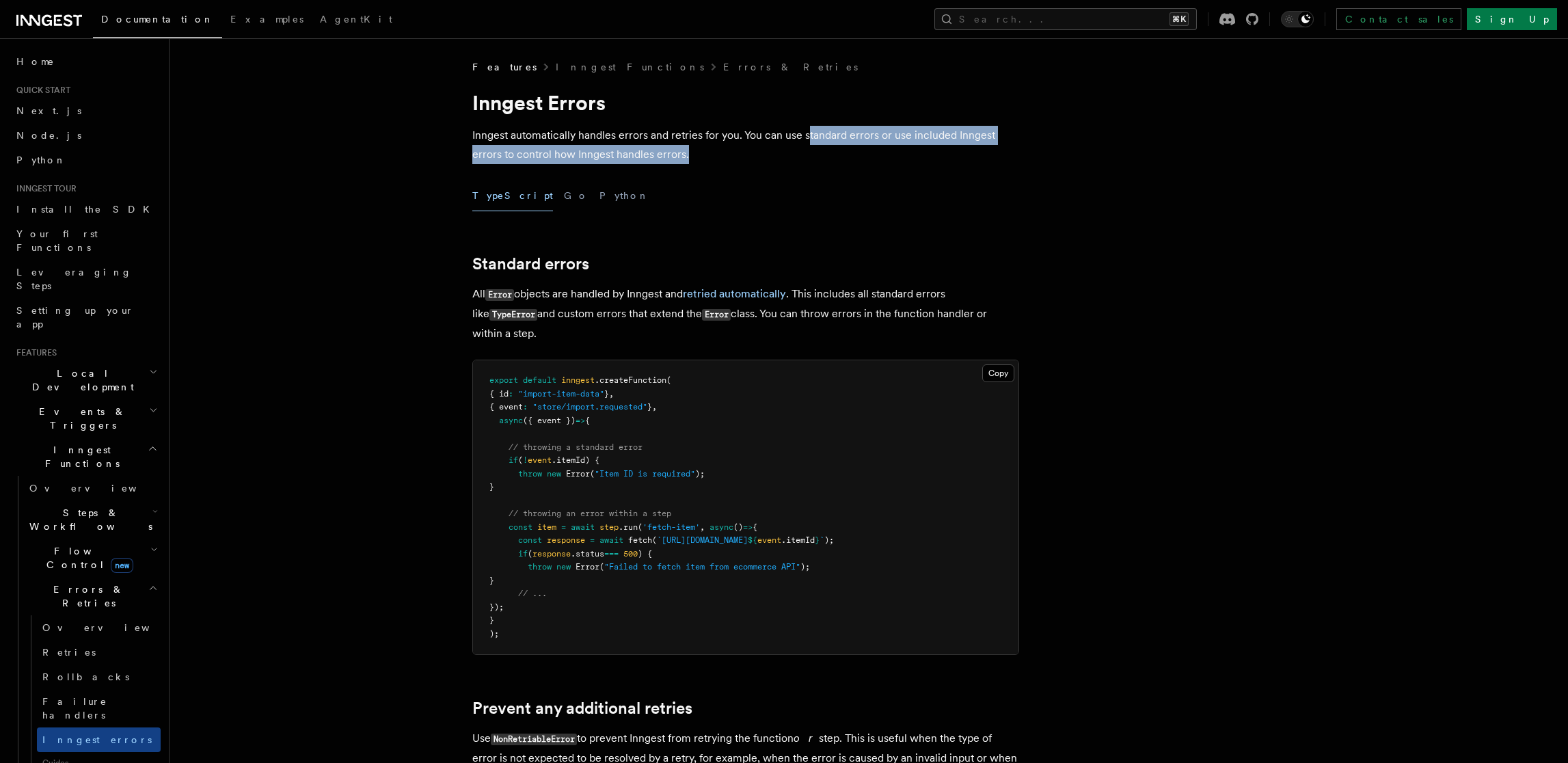
click at [627, 162] on p "Inngest automatically handles errors and retries for you. You can use standard …" at bounding box center [746, 145] width 547 height 38
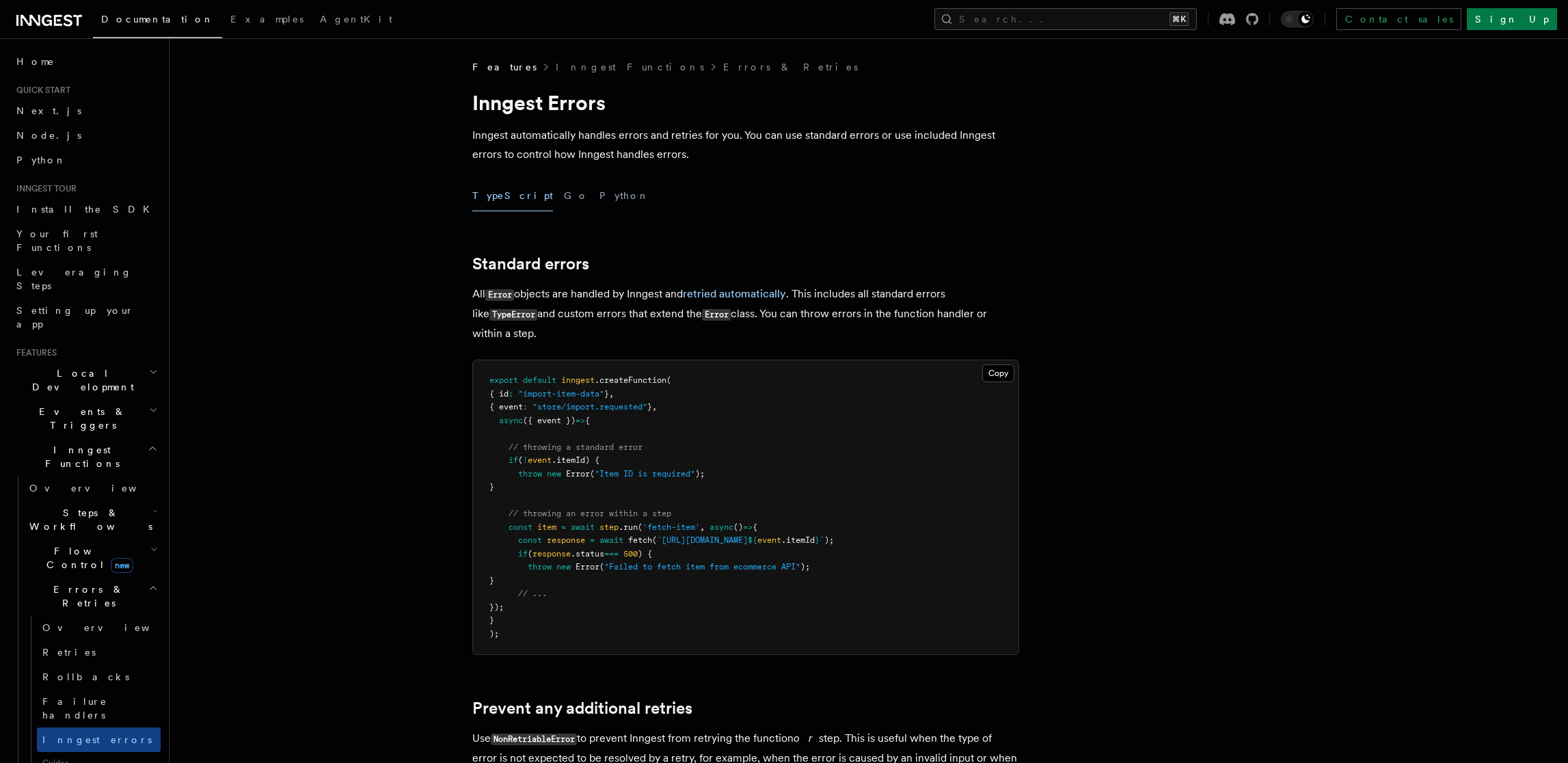
click at [627, 162] on p "Inngest automatically handles errors and retries for you. You can use standard …" at bounding box center [746, 145] width 547 height 38
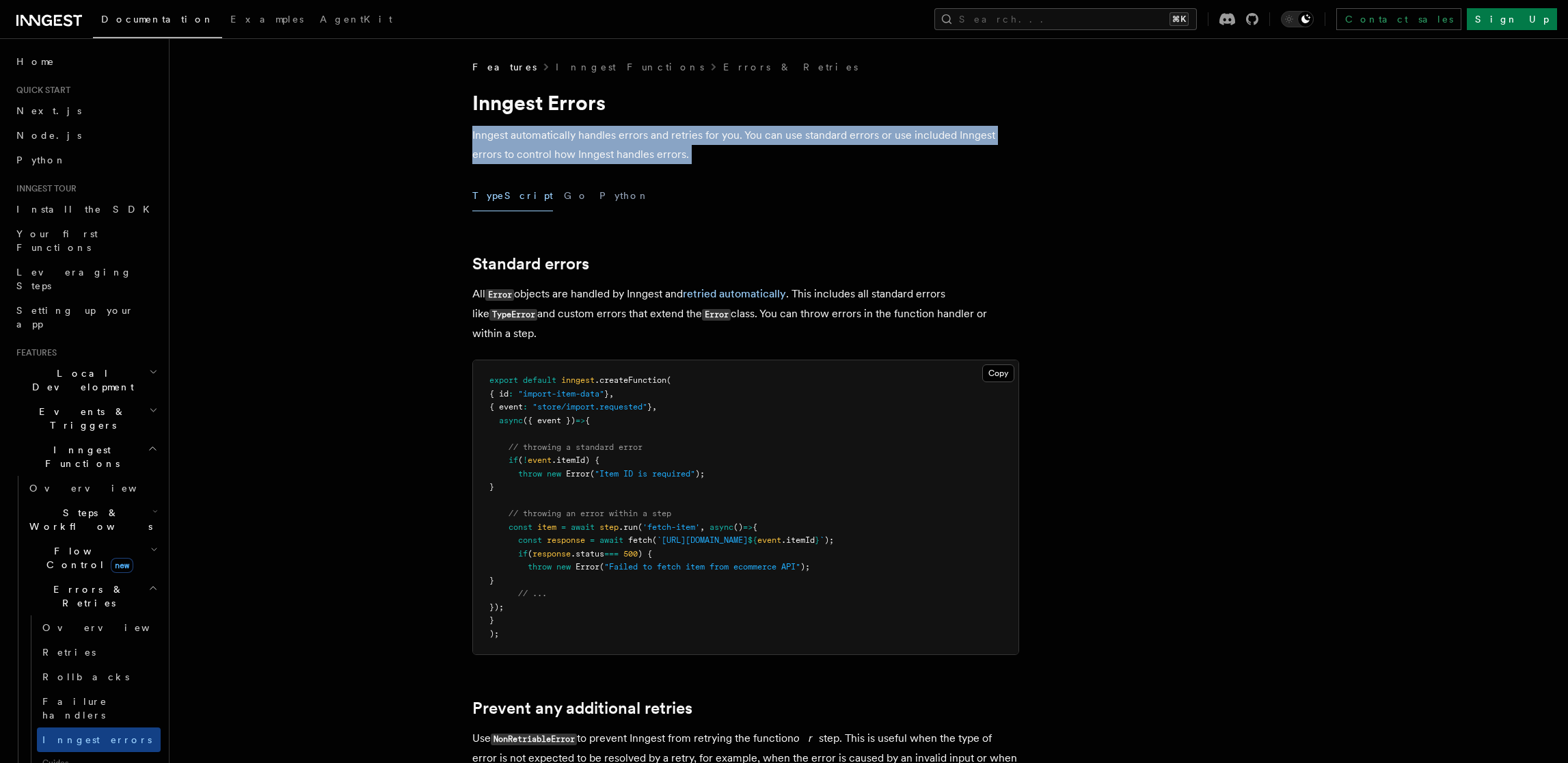
click at [627, 162] on p "Inngest automatically handles errors and retries for you. You can use standard …" at bounding box center [746, 145] width 547 height 38
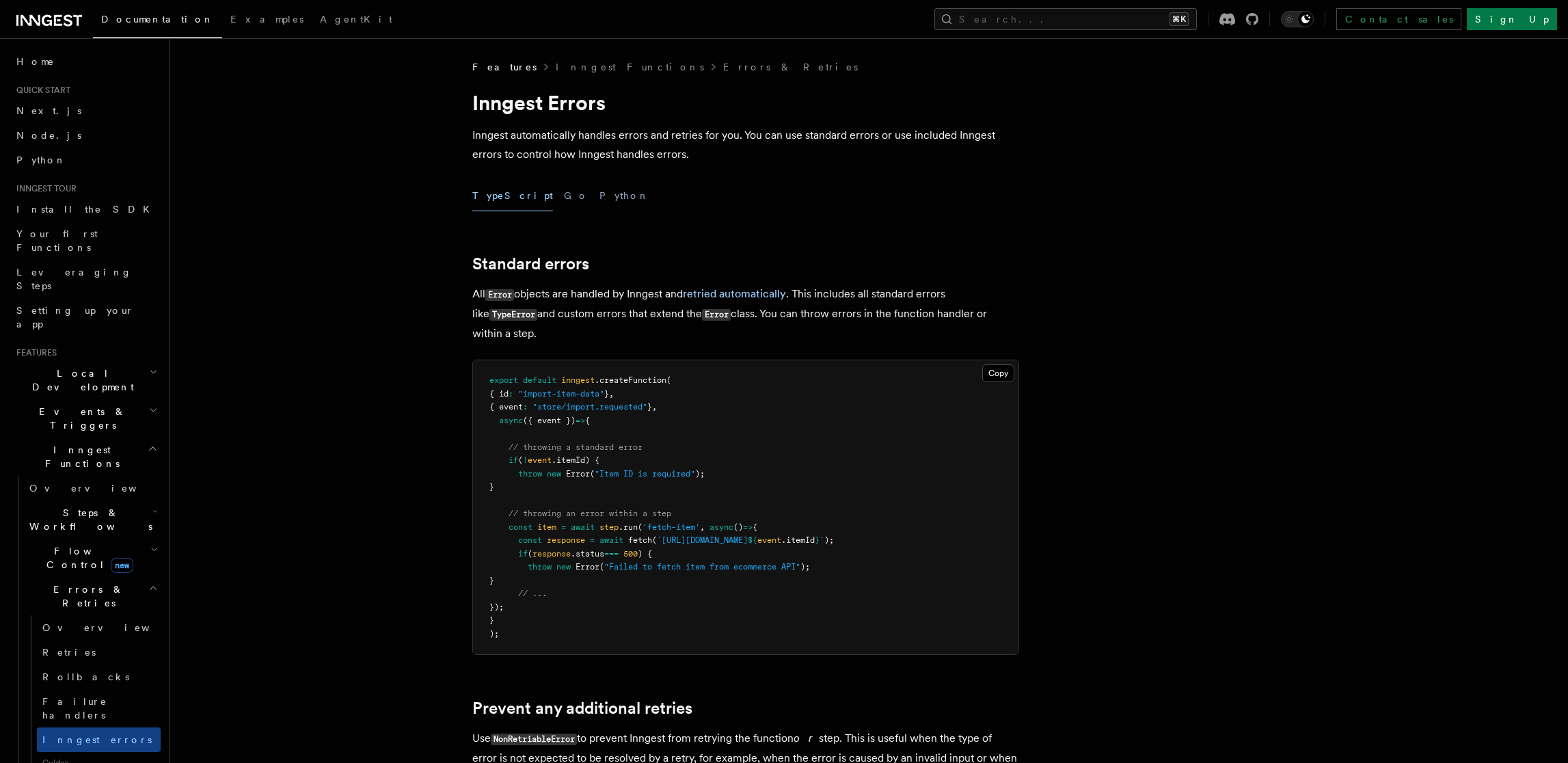
click at [590, 294] on p "All Error objects are handled by Inngest and retried automatically . This inclu…" at bounding box center [746, 313] width 547 height 59
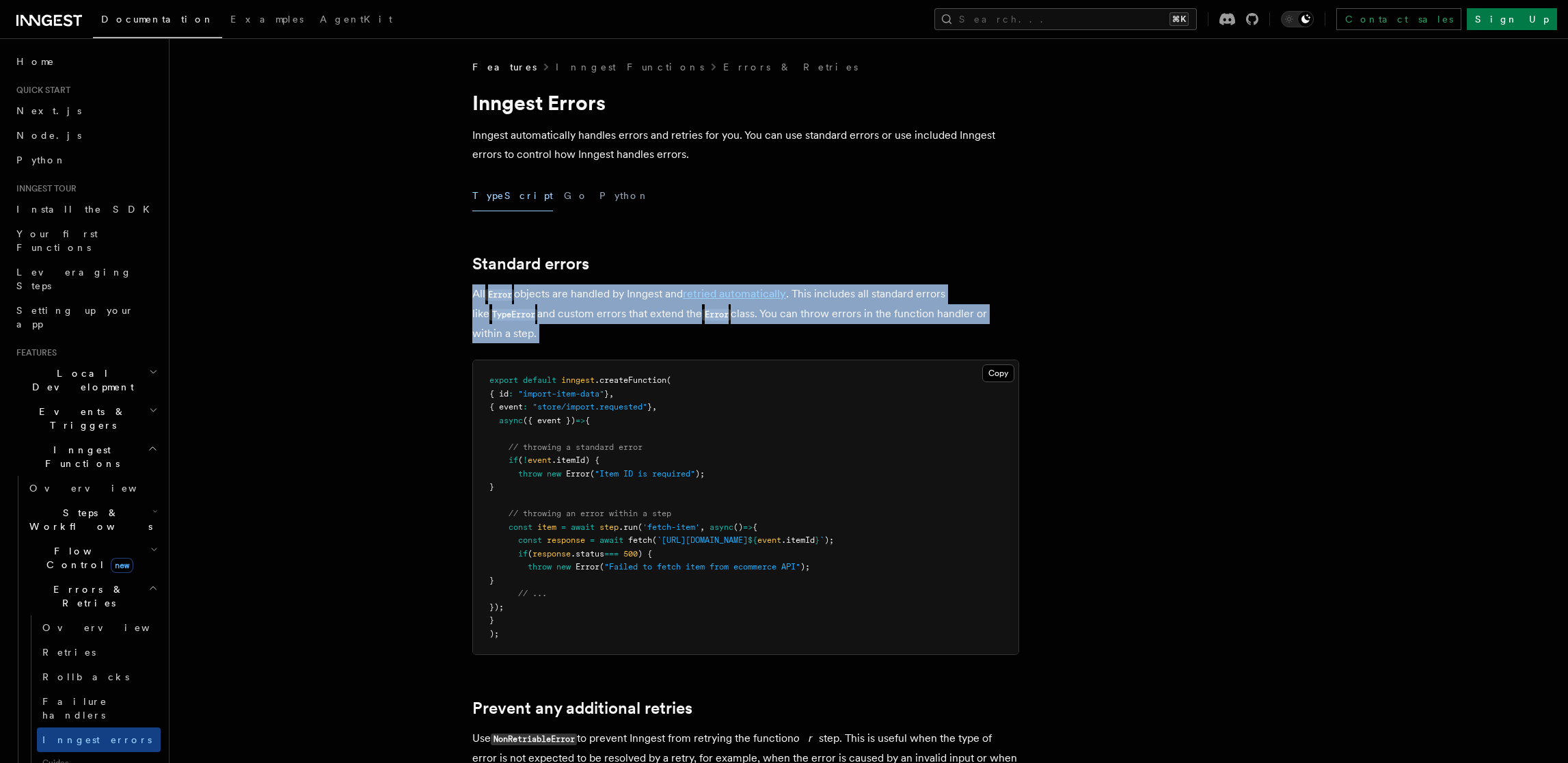
click at [590, 294] on p "All Error objects are handled by Inngest and retried automatically . This inclu…" at bounding box center [746, 313] width 547 height 59
click at [583, 314] on p "All Error objects are handled by Inngest and retried automatically . This inclu…" at bounding box center [746, 313] width 547 height 59
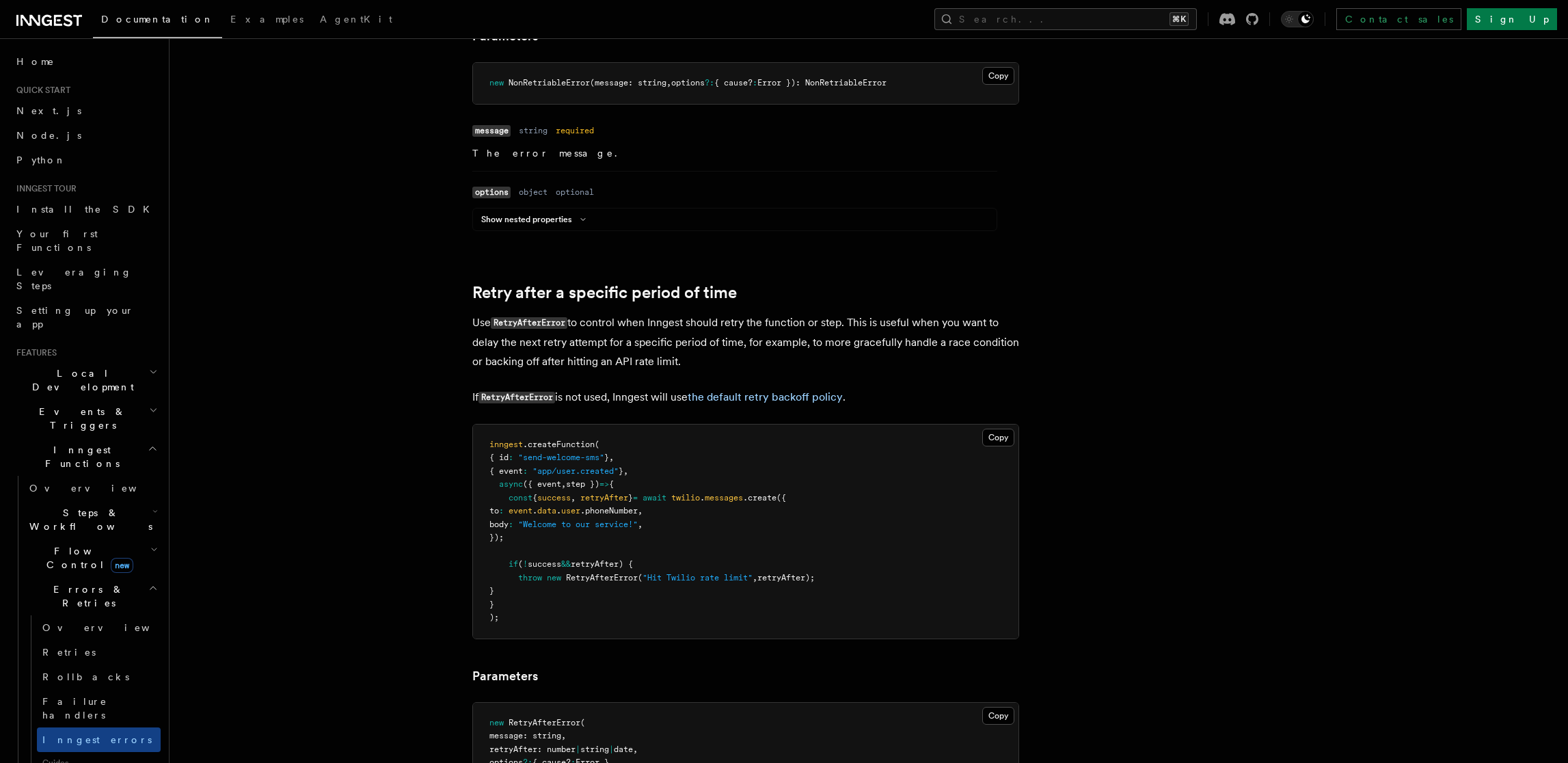
scroll to position [1565, 0]
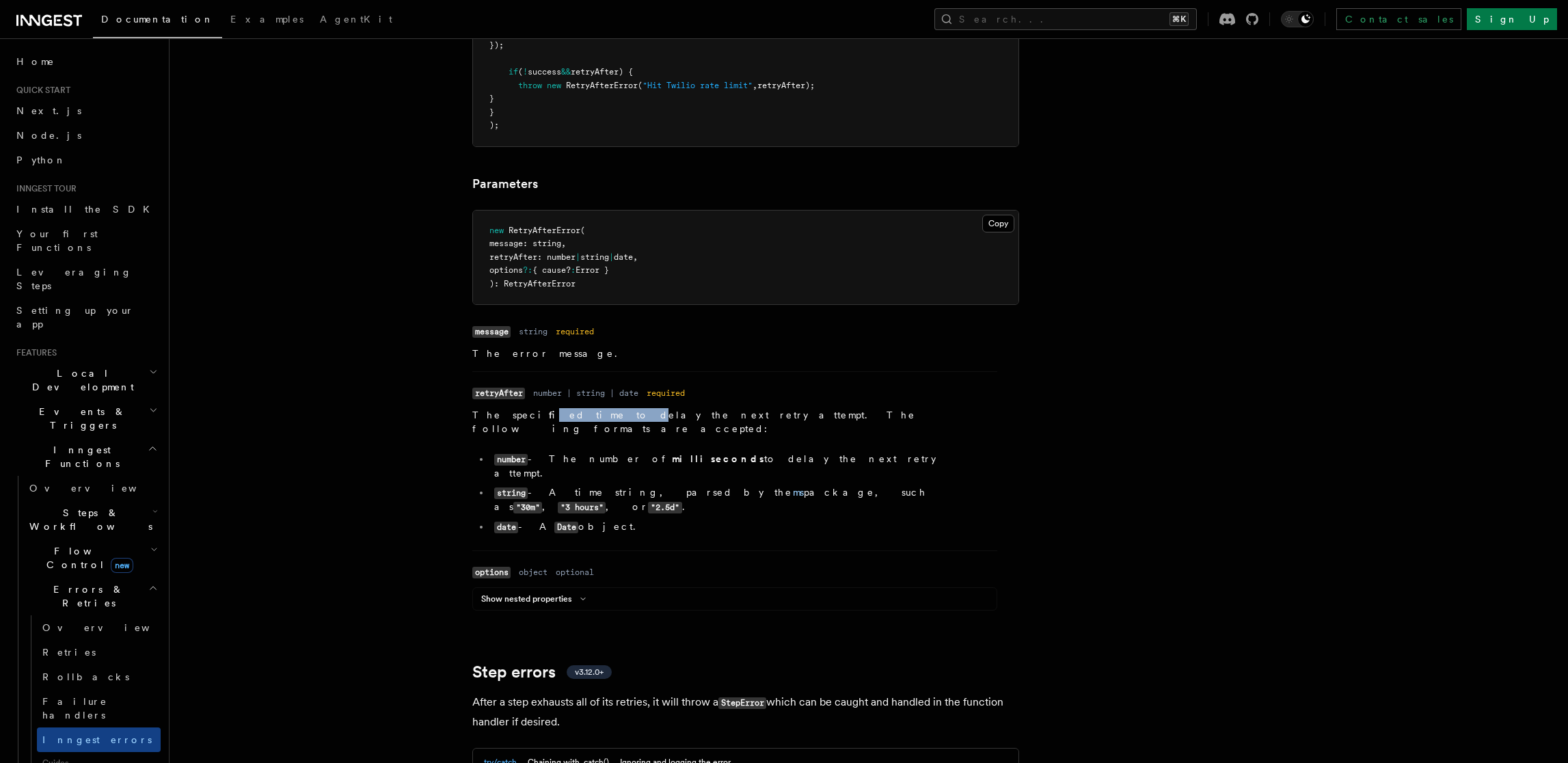
drag, startPoint x: 516, startPoint y: 394, endPoint x: 568, endPoint y: 395, distance: 52.0
click at [568, 408] on p "The specified time to delay the next retry attempt. The following formats are a…" at bounding box center [735, 422] width 525 height 28
click at [569, 408] on p "The specified time to delay the next retry attempt. The following formats are a…" at bounding box center [735, 422] width 525 height 28
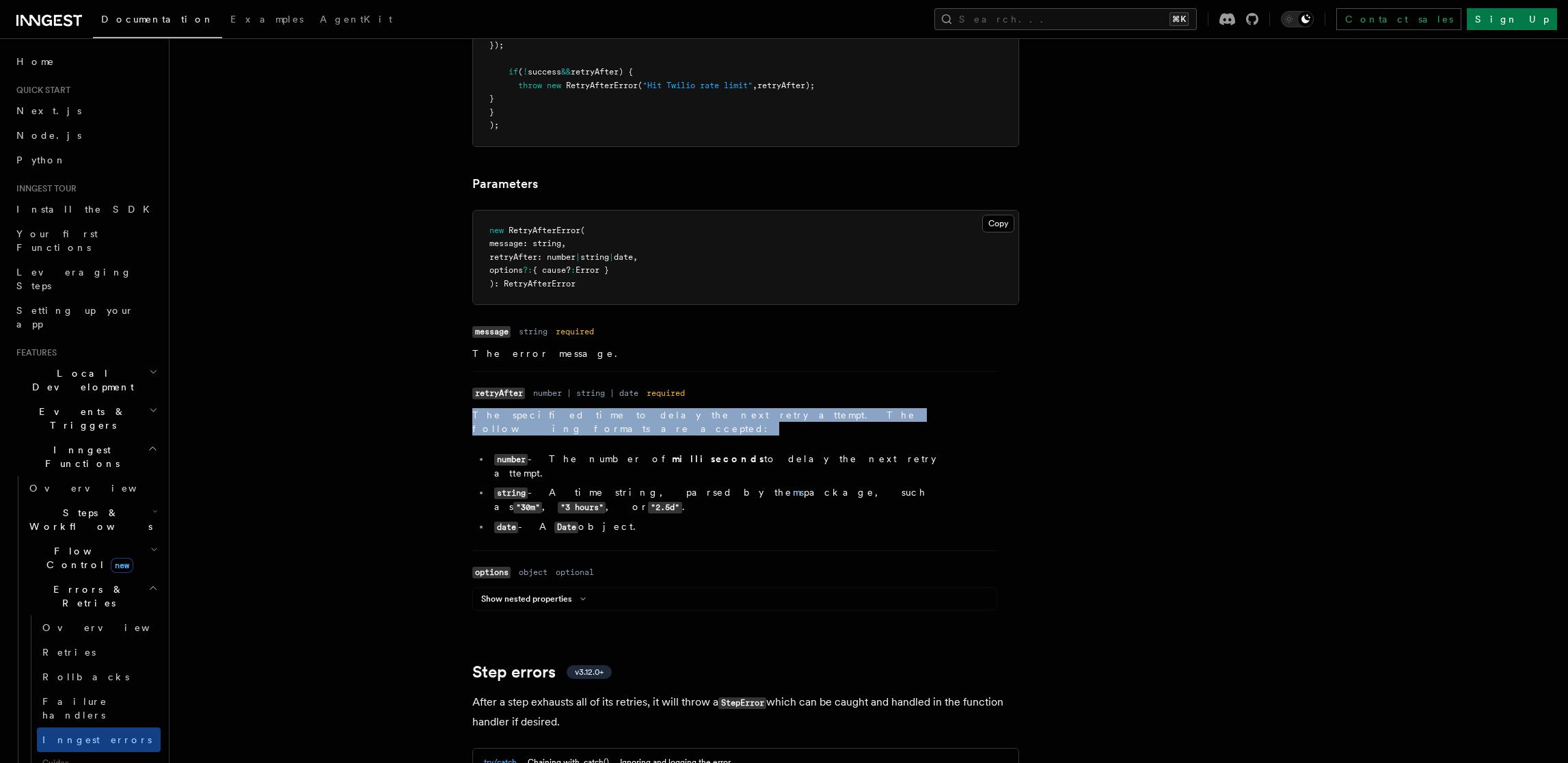
click at [569, 408] on p "The specified time to delay the next retry attempt. The following formats are a…" at bounding box center [735, 422] width 525 height 28
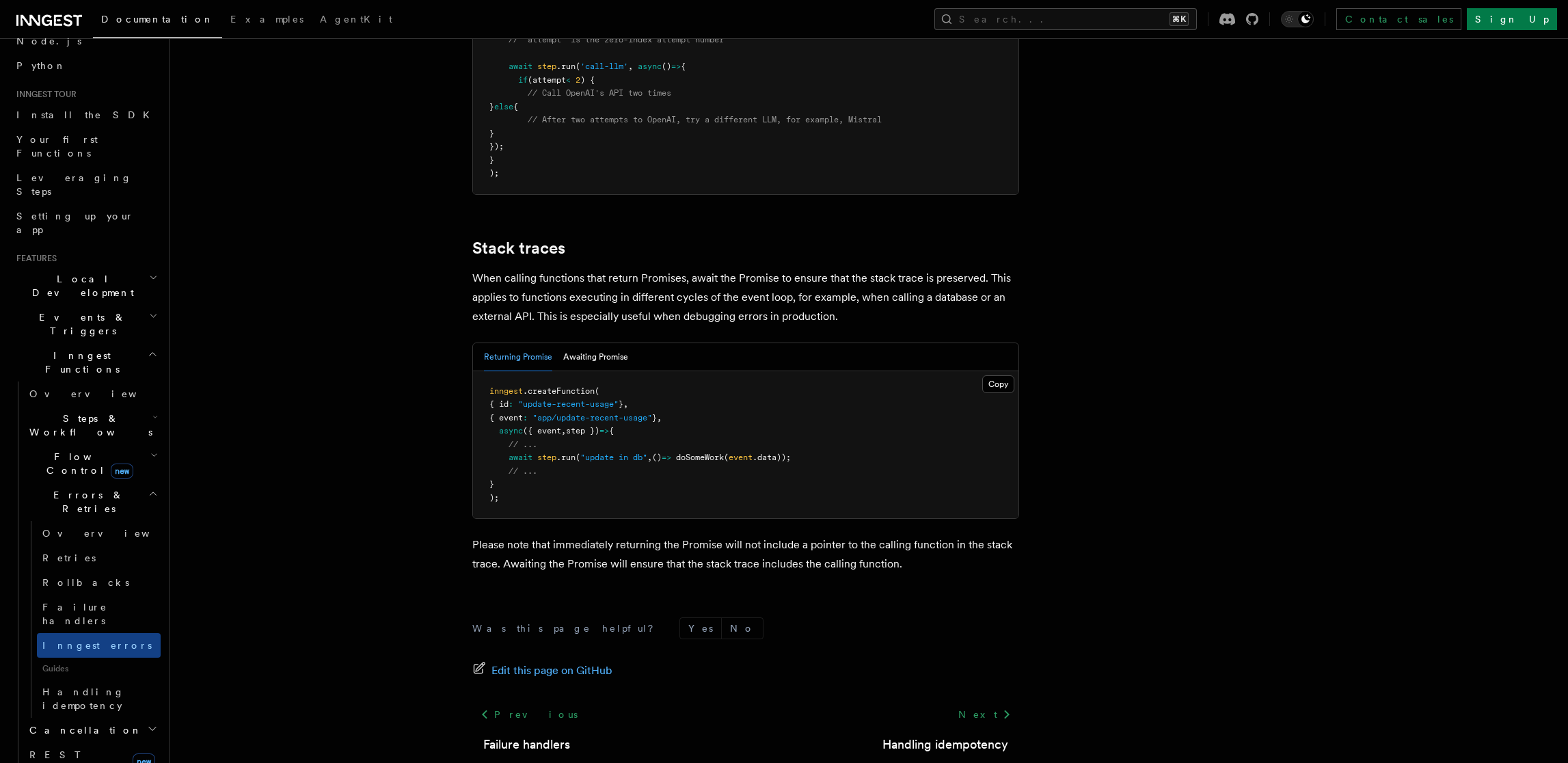
scroll to position [235, 0]
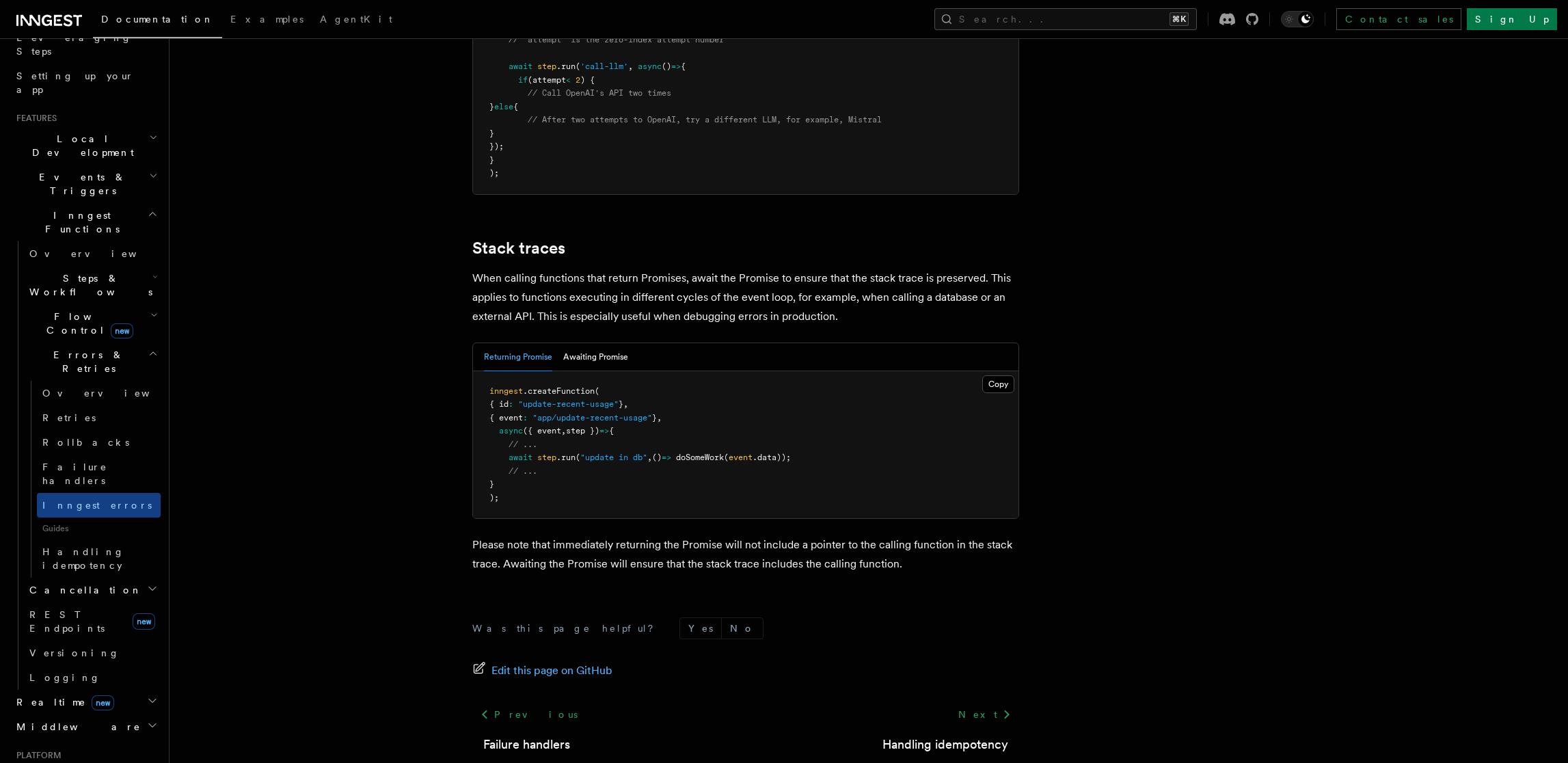
click at [68, 584] on span "Cancellation" at bounding box center [83, 591] width 119 height 14
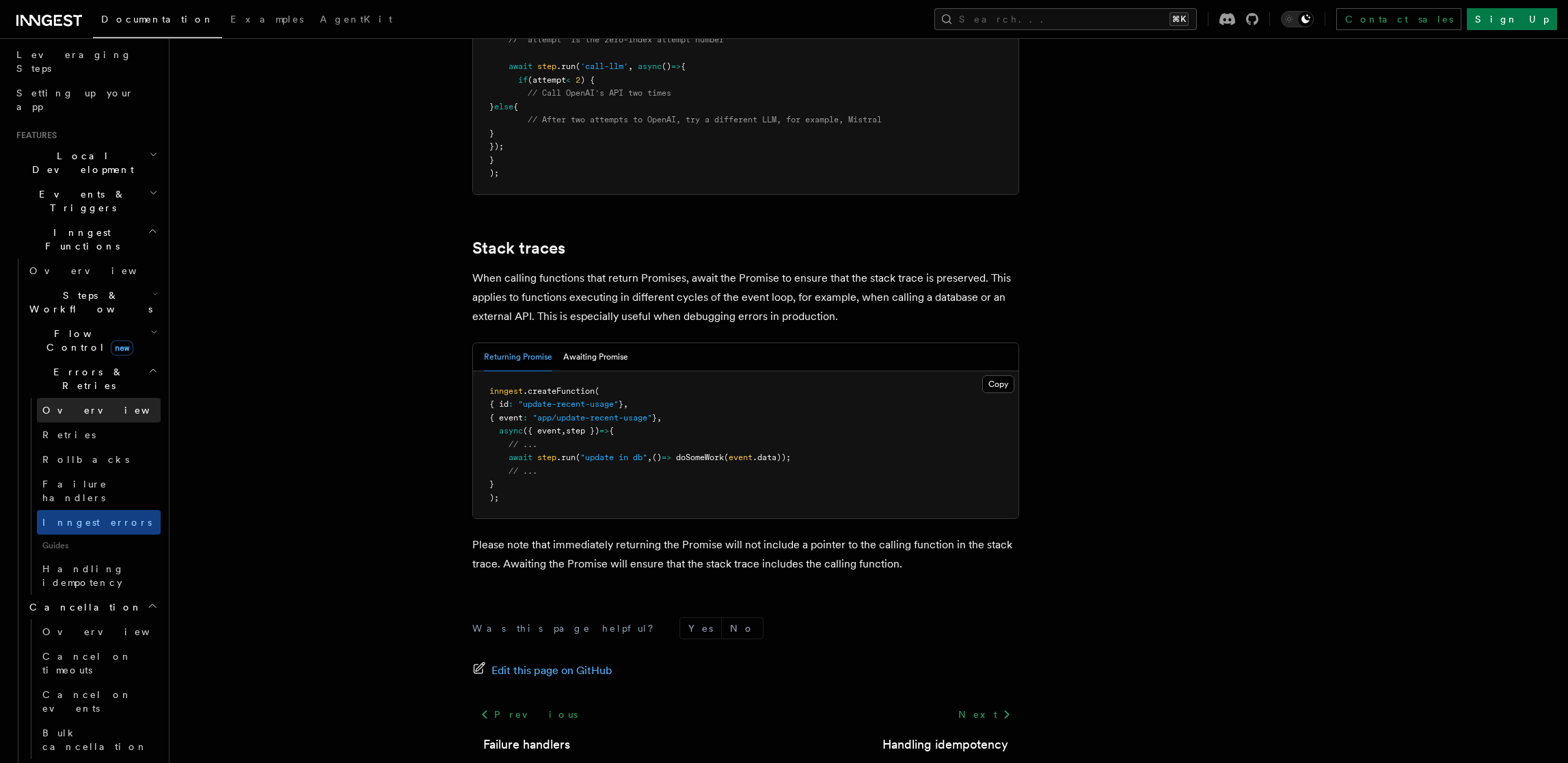
scroll to position [141, 0]
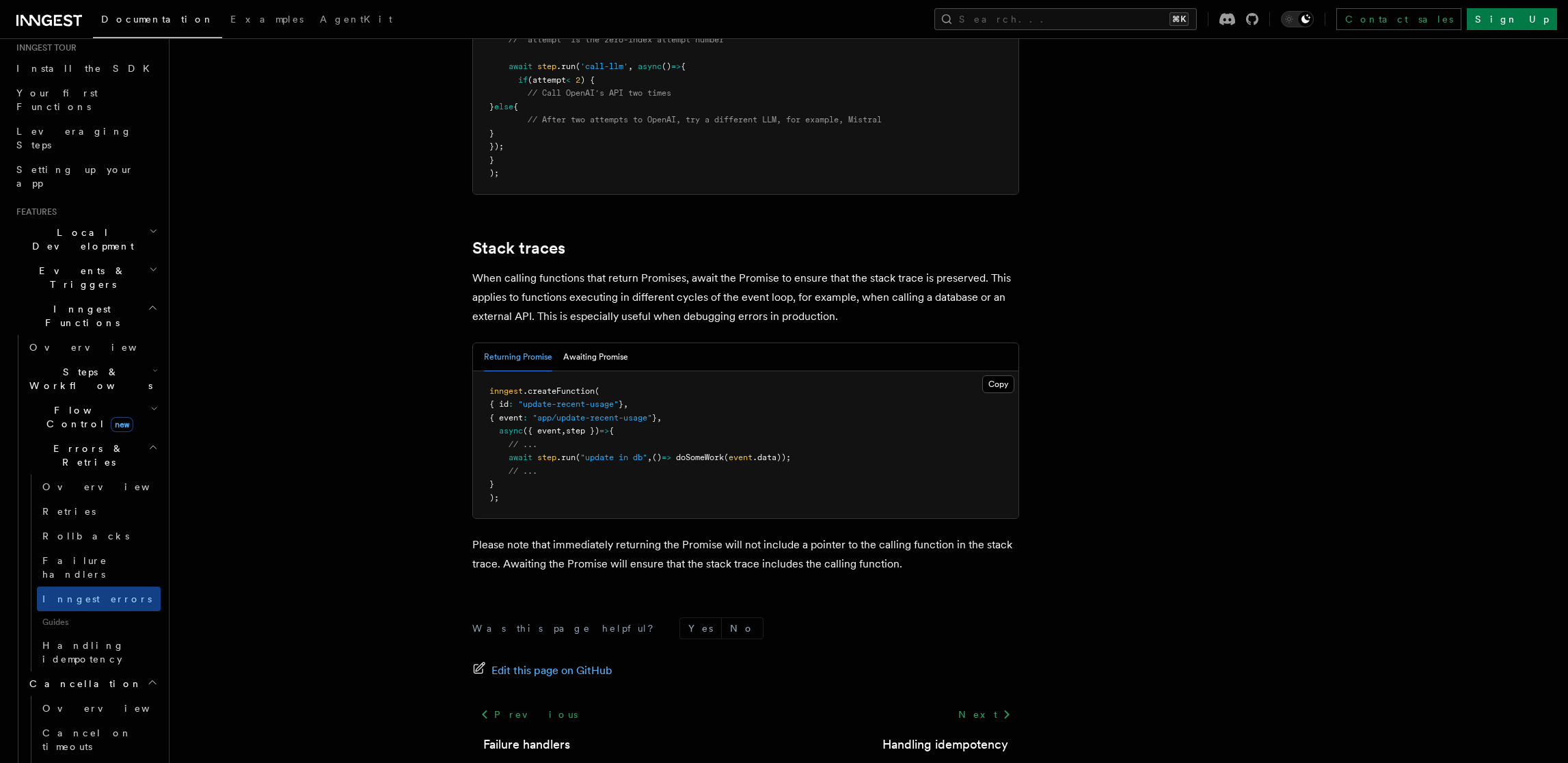
click at [79, 403] on span "Flow Control new" at bounding box center [87, 417] width 126 height 28
click at [92, 461] on link "Singleton new" at bounding box center [99, 475] width 124 height 28
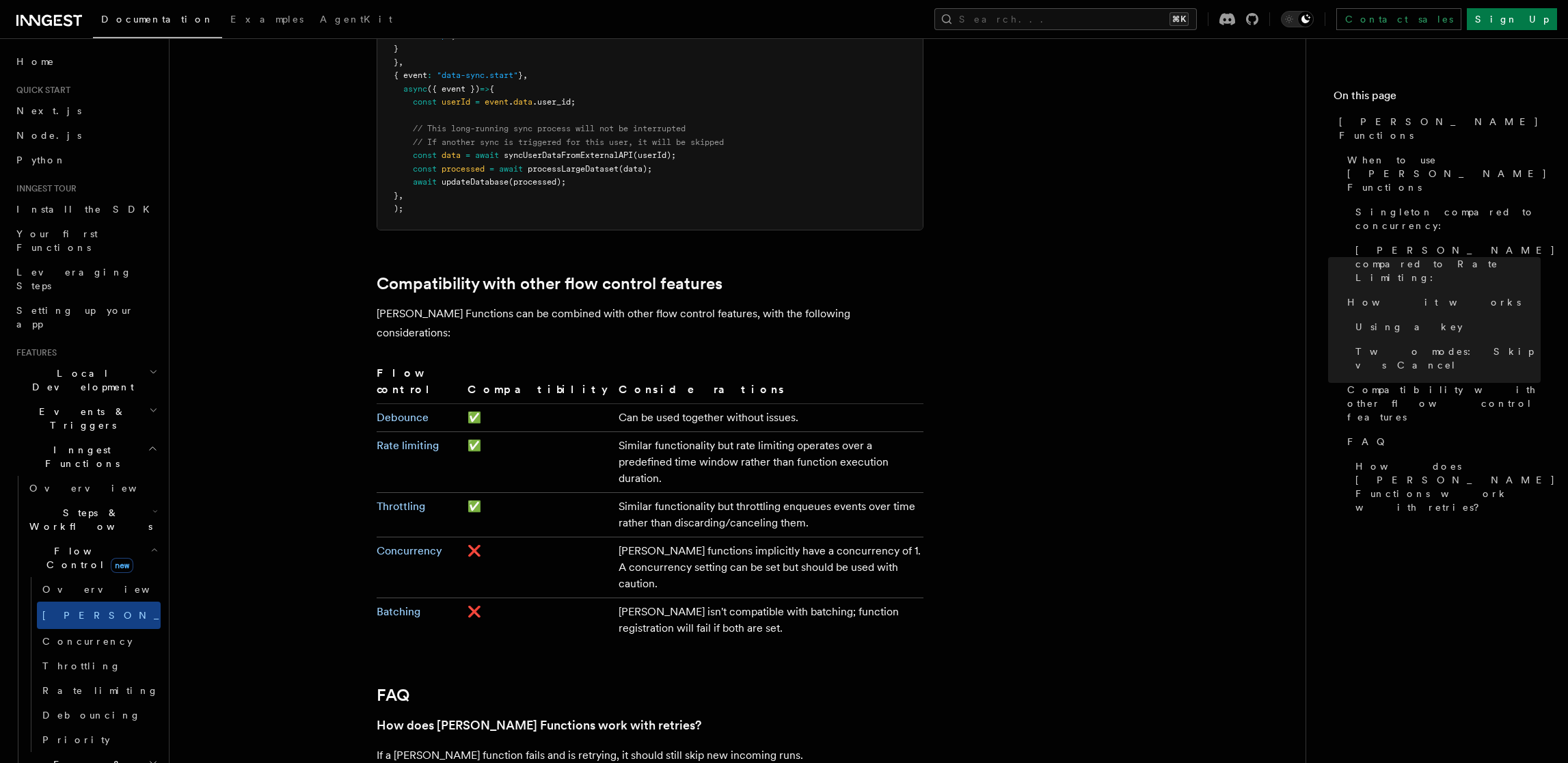
scroll to position [2095, 0]
